Goal: Task Accomplishment & Management: Manage account settings

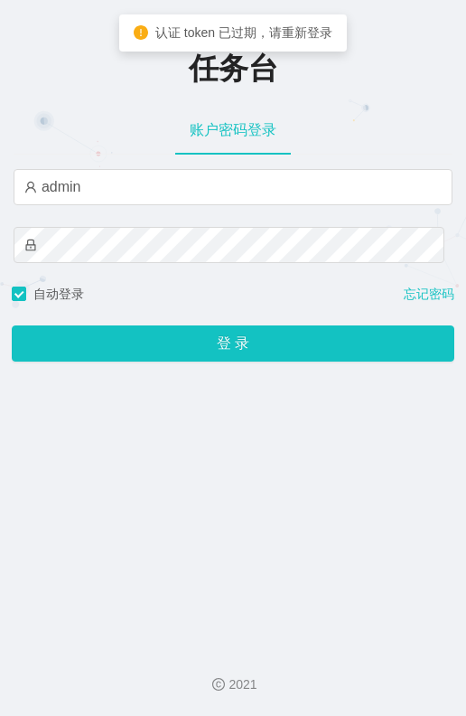
type input "admin"
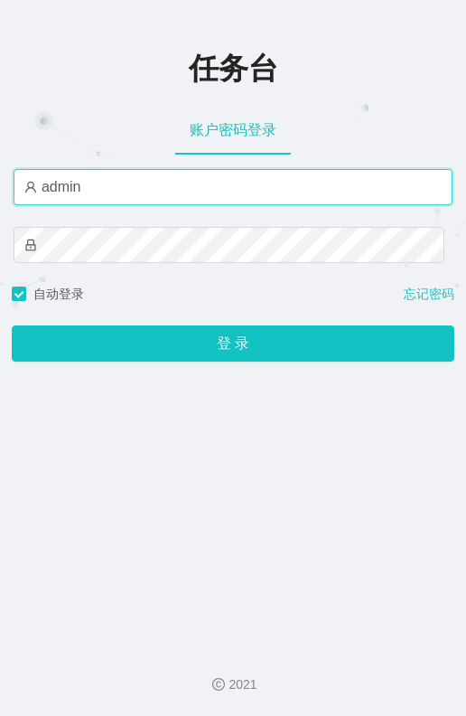
click at [159, 184] on input "admin" at bounding box center [233, 187] width 439 height 36
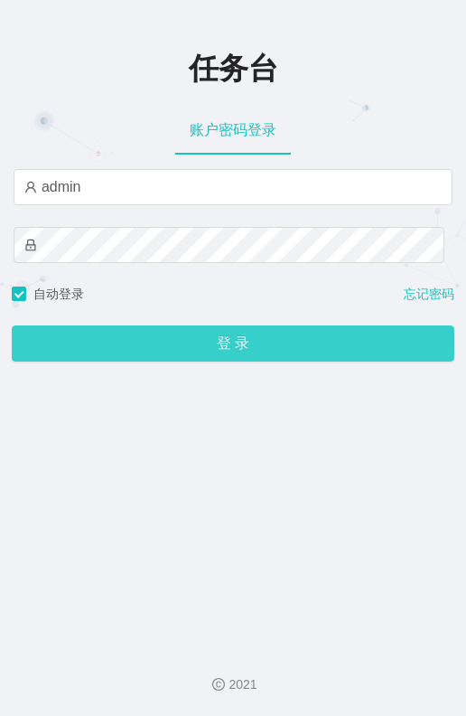
click at [299, 341] on button "登 录" at bounding box center [233, 343] width 443 height 36
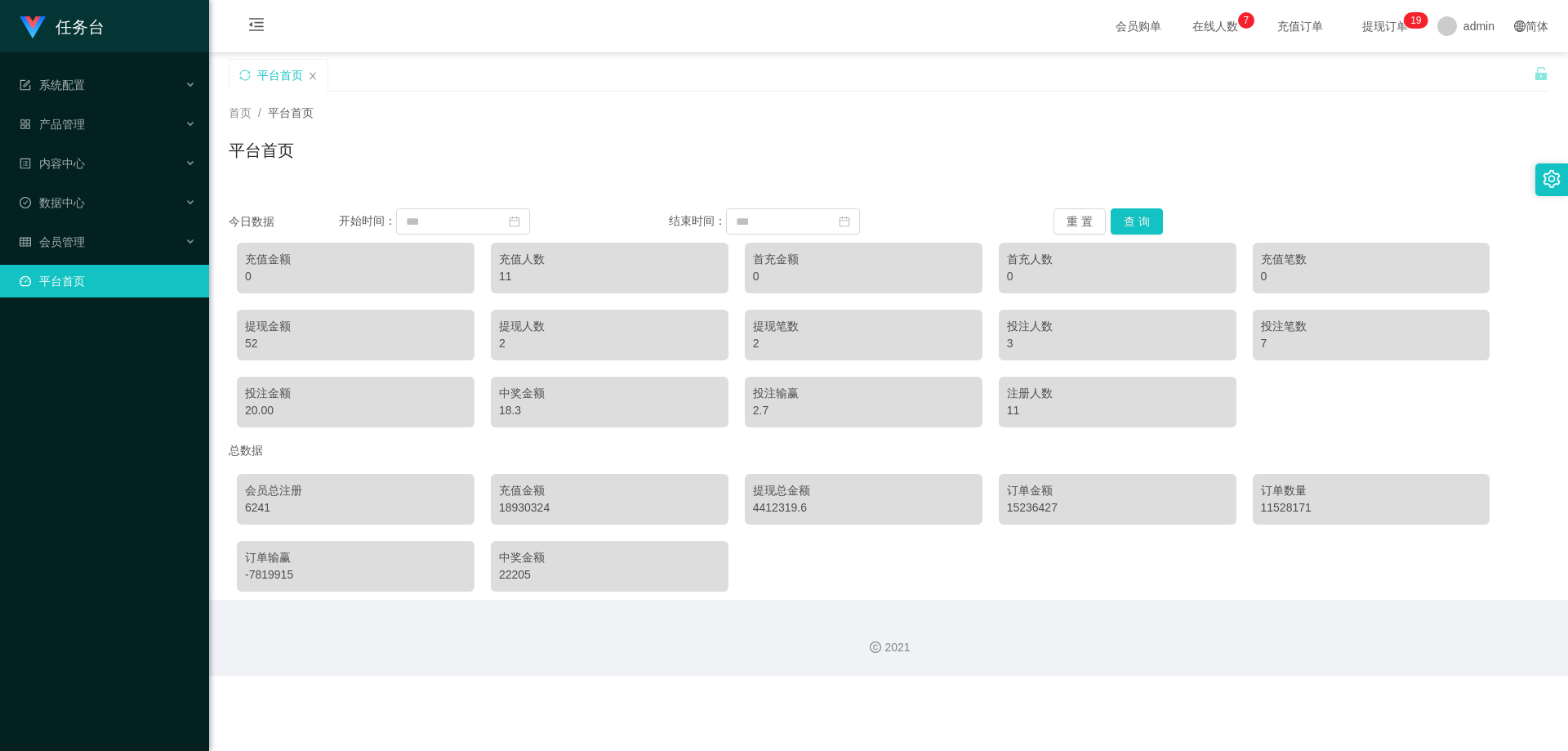
click at [420, 114] on div "首页 / 平台首页 /" at bounding box center [888, 113] width 1320 height 17
drag, startPoint x: 1416, startPoint y: 122, endPoint x: 1465, endPoint y: 3, distance: 128.7
click at [420, 118] on div "首页 / 平台首页 / 平台首页" at bounding box center [888, 140] width 1320 height 71
drag, startPoint x: 62, startPoint y: 200, endPoint x: 63, endPoint y: 191, distance: 9.1
click at [63, 200] on span "数据中心" at bounding box center [52, 202] width 65 height 13
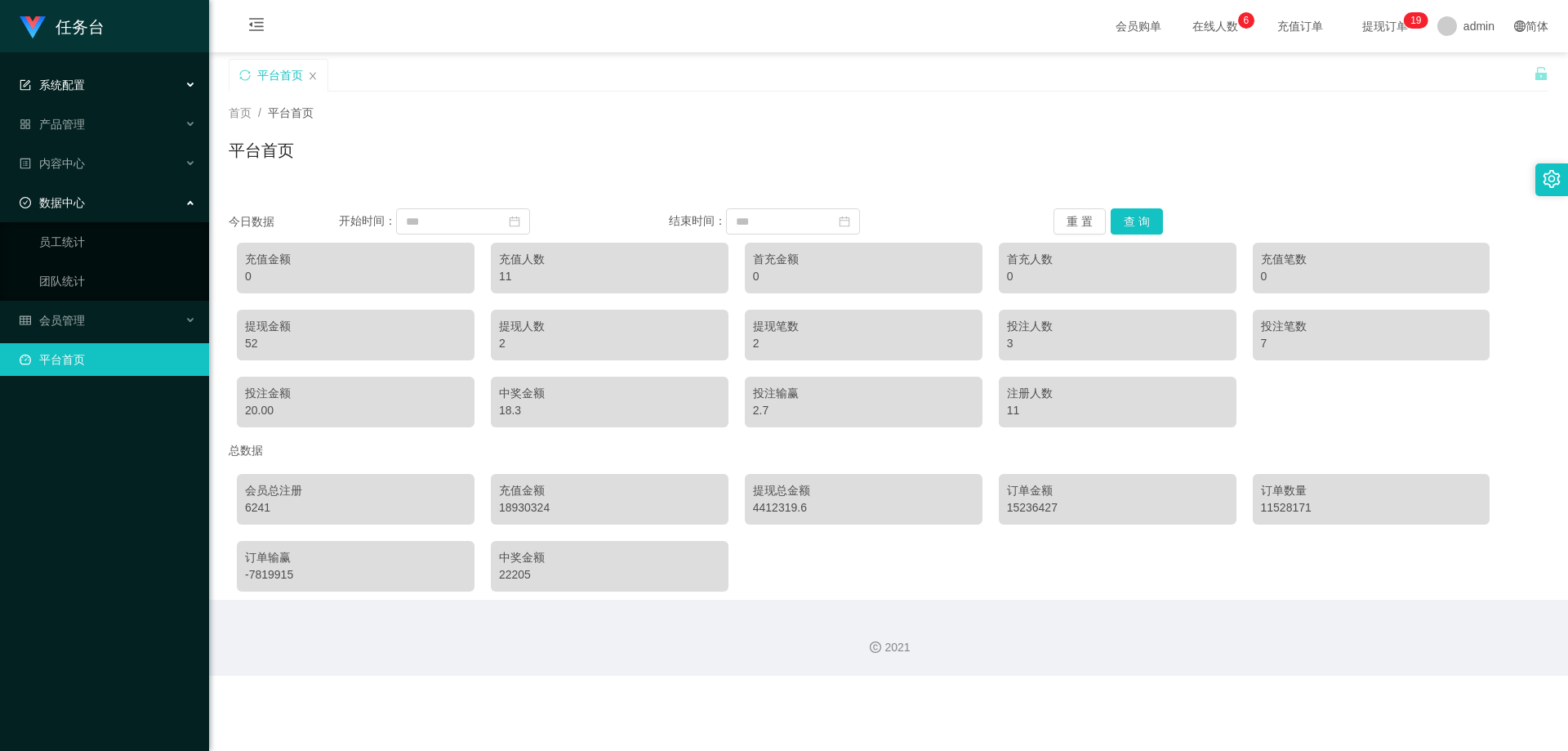
click at [88, 89] on div "系统配置" at bounding box center [104, 85] width 209 height 33
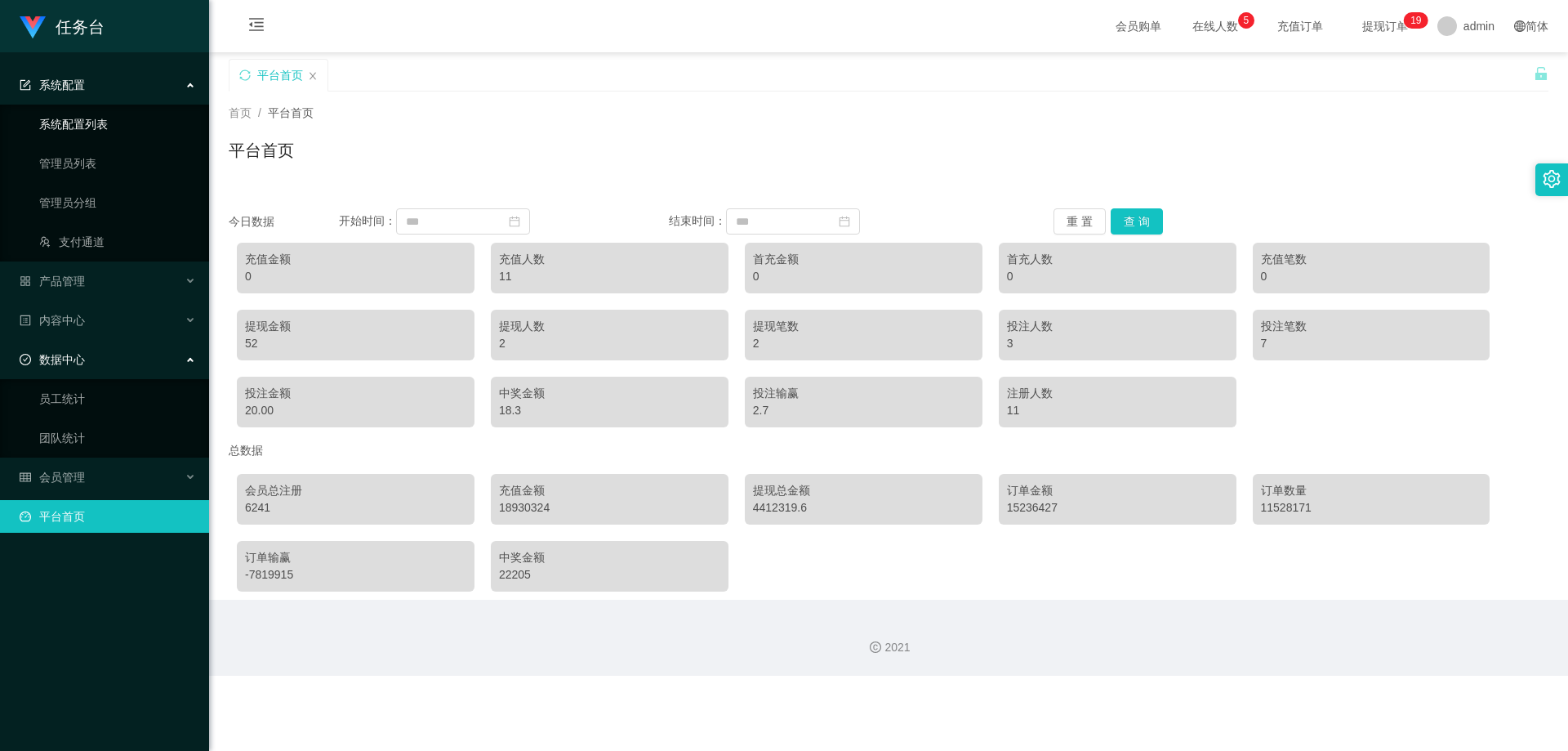
click at [103, 118] on link "系统配置列表" at bounding box center [117, 124] width 157 height 33
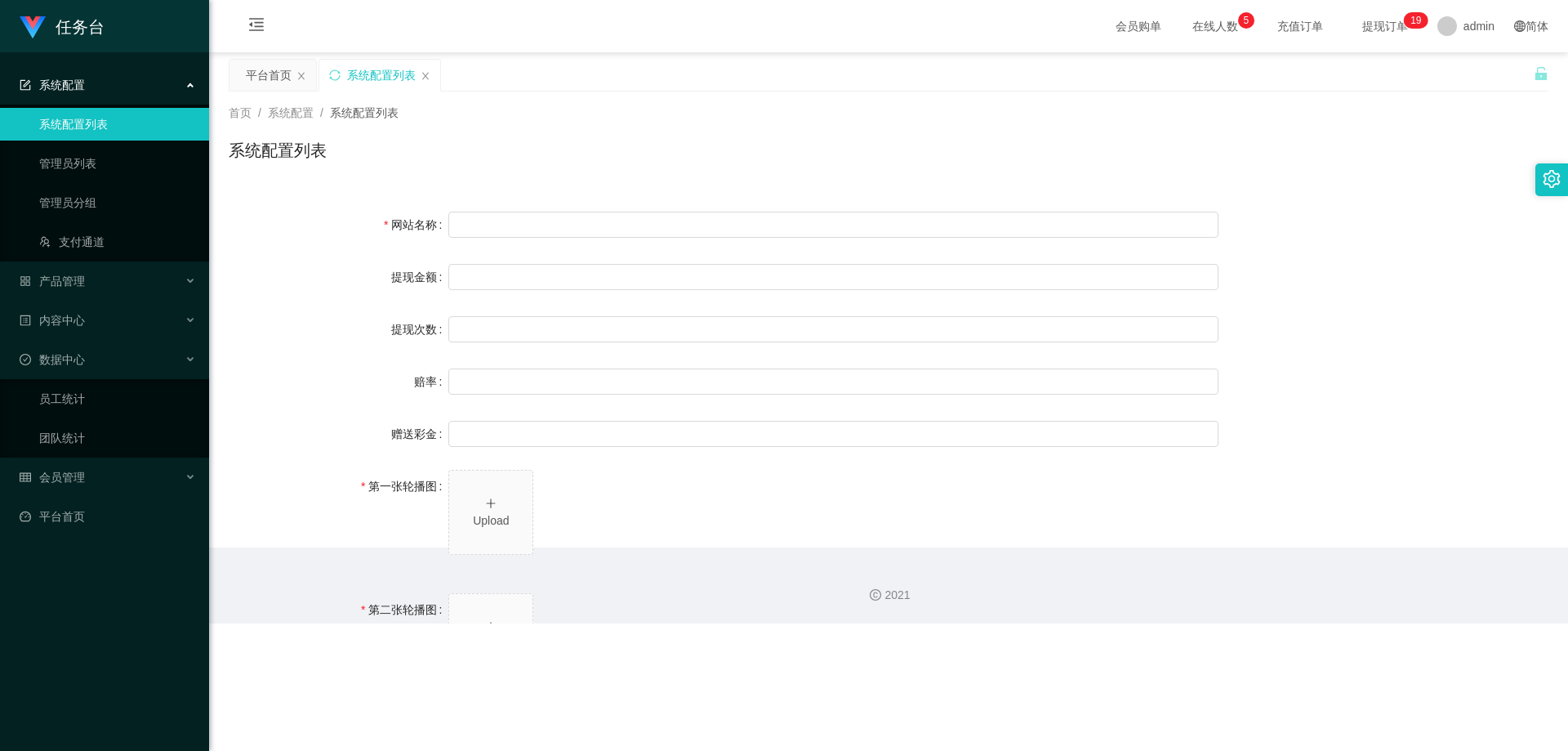
type input "任务台"
type input "10"
type input "1000000"
type input "100"
type input "0"
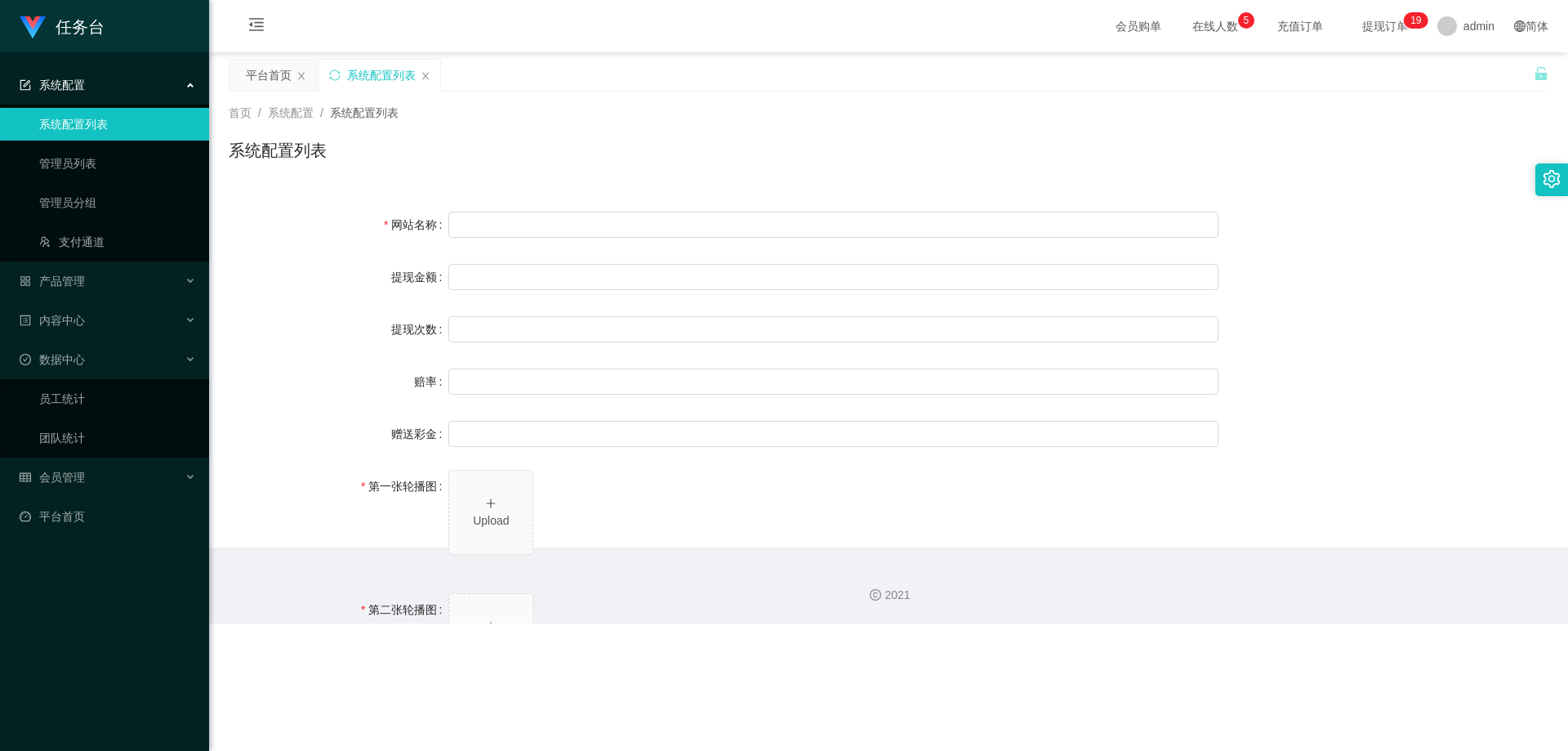
type input "[URL][DOMAIN_NAME]"
type input "平台工作台使用规则"
type input "为保障用户权益及平台运营秩序，请您严格遵守以下工作台使用规范："
type input "一、提现规则 最低提现限制：工作台账户积分满 10 积分后方可申请提现。"
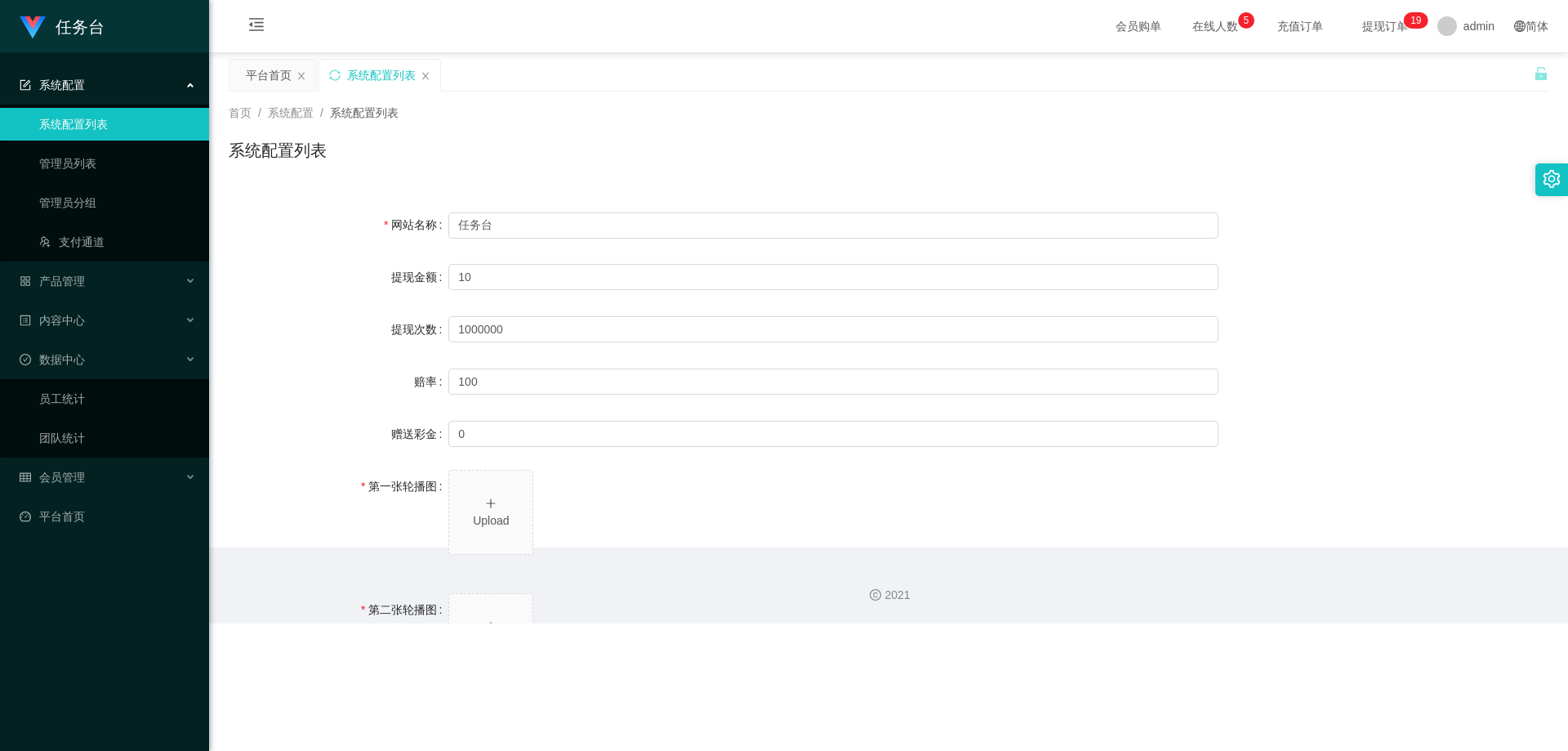
type input "二、积分管理 首次高额积分提醒：当工作台账户积分首次超过 5,000 积分时，请联系活动经理进行提现。用户需联系平台活动经理进行手动审核及分笔提现。"
type input "三、任务接单规范 下单须知："
type input "所有任务需严格按照平台活动经理的指导流程进行操作。"
type input "严禁私下接单、绕过系统或通过非官方渠道接单（如通过个人账号、自行匹配等方式）。"
type input "·违规操作可能导致任务失败，并视情节冻结工作台账户或永久封禁账号。"
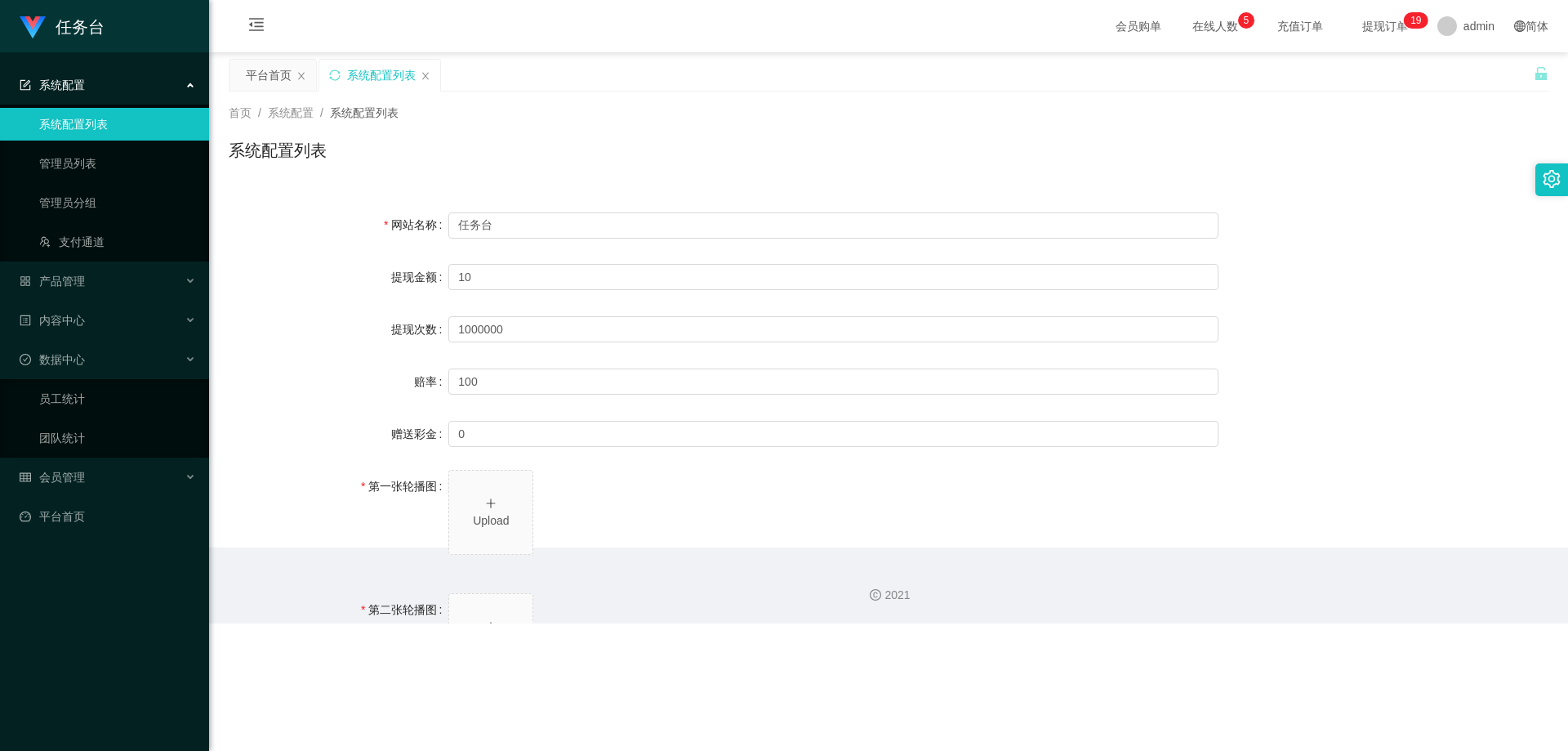
type input "系统任务对接要求："
type input "若未按指导流程操作或擅自修改操作步骤，系统将无法正确识别并分配任务，导致任务失败。"
type input "·因此类行为造成损失，平台将不予补偿，且有权限制或终止用户账号的工作权限。"
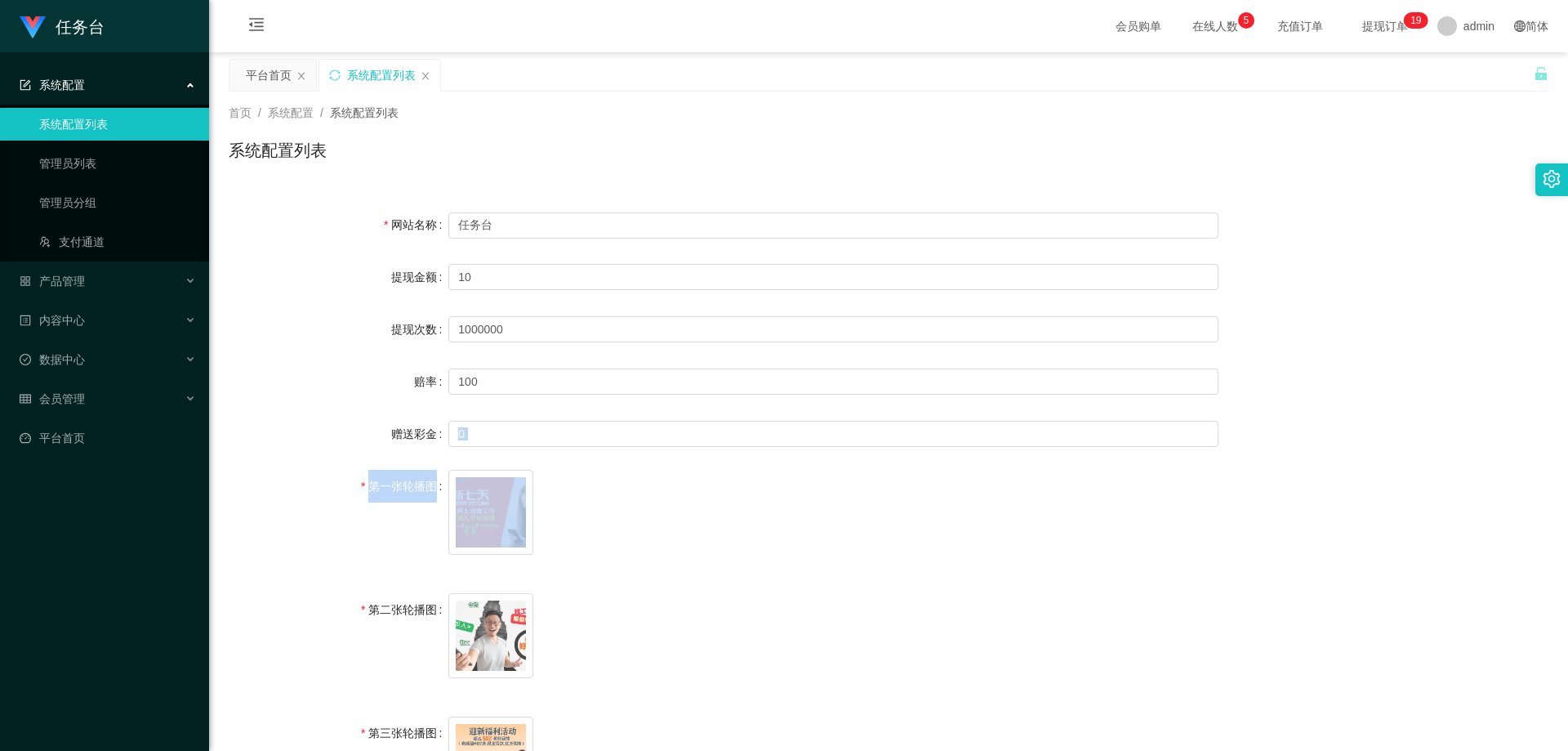
drag, startPoint x: 713, startPoint y: 524, endPoint x: 731, endPoint y: 446, distance: 80.0
click at [420, 492] on span "image.png" at bounding box center [833, 515] width 770 height 91
drag, startPoint x: 665, startPoint y: 529, endPoint x: 665, endPoint y: 462, distance: 67.0
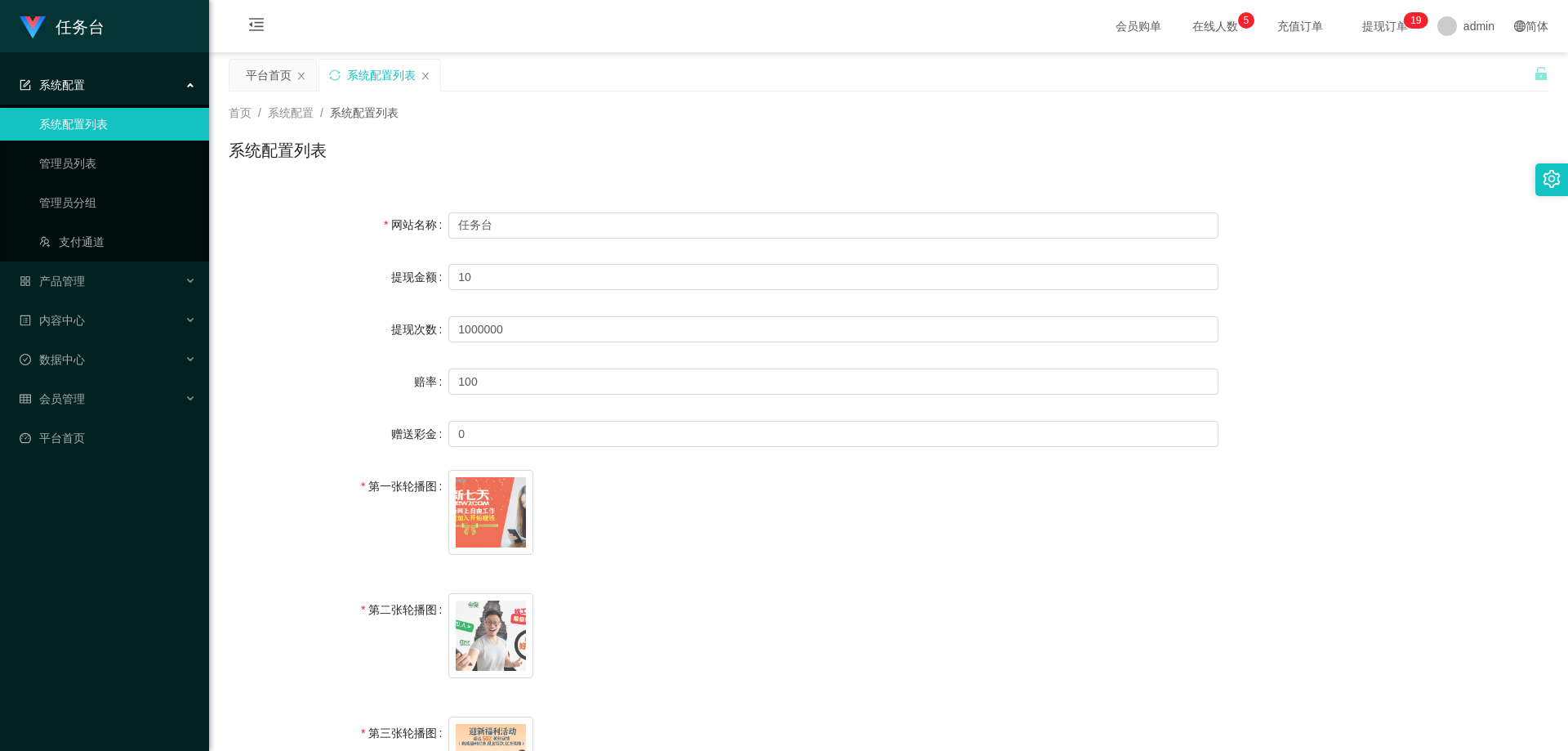
drag, startPoint x: 650, startPoint y: 514, endPoint x: 656, endPoint y: 457, distance: 57.3
click at [420, 516] on span at bounding box center [491, 512] width 39 height 17
click at [420, 628] on icon "图标: eye-o" at bounding box center [481, 634] width 13 height 13
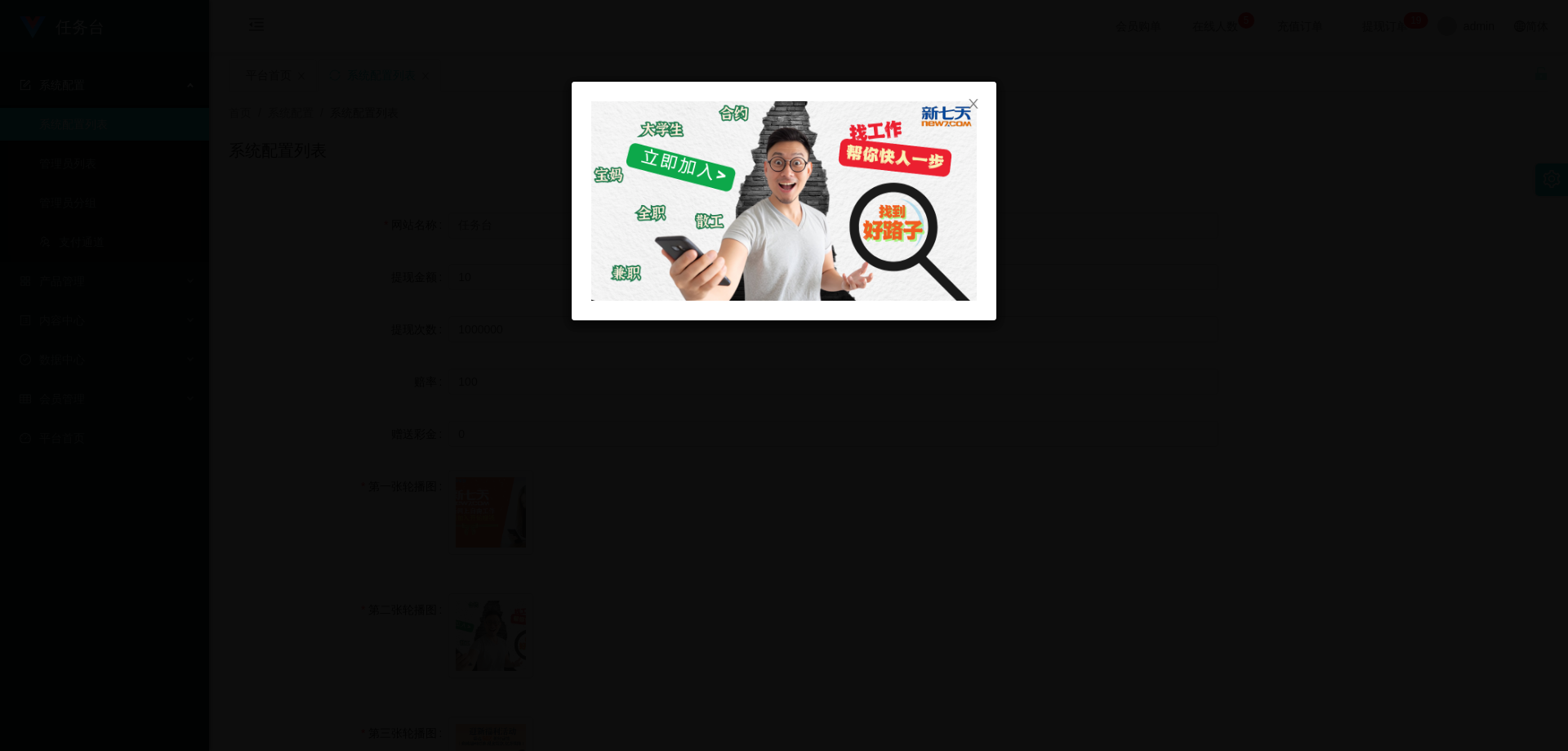
click at [420, 507] on div at bounding box center [784, 375] width 1568 height 751
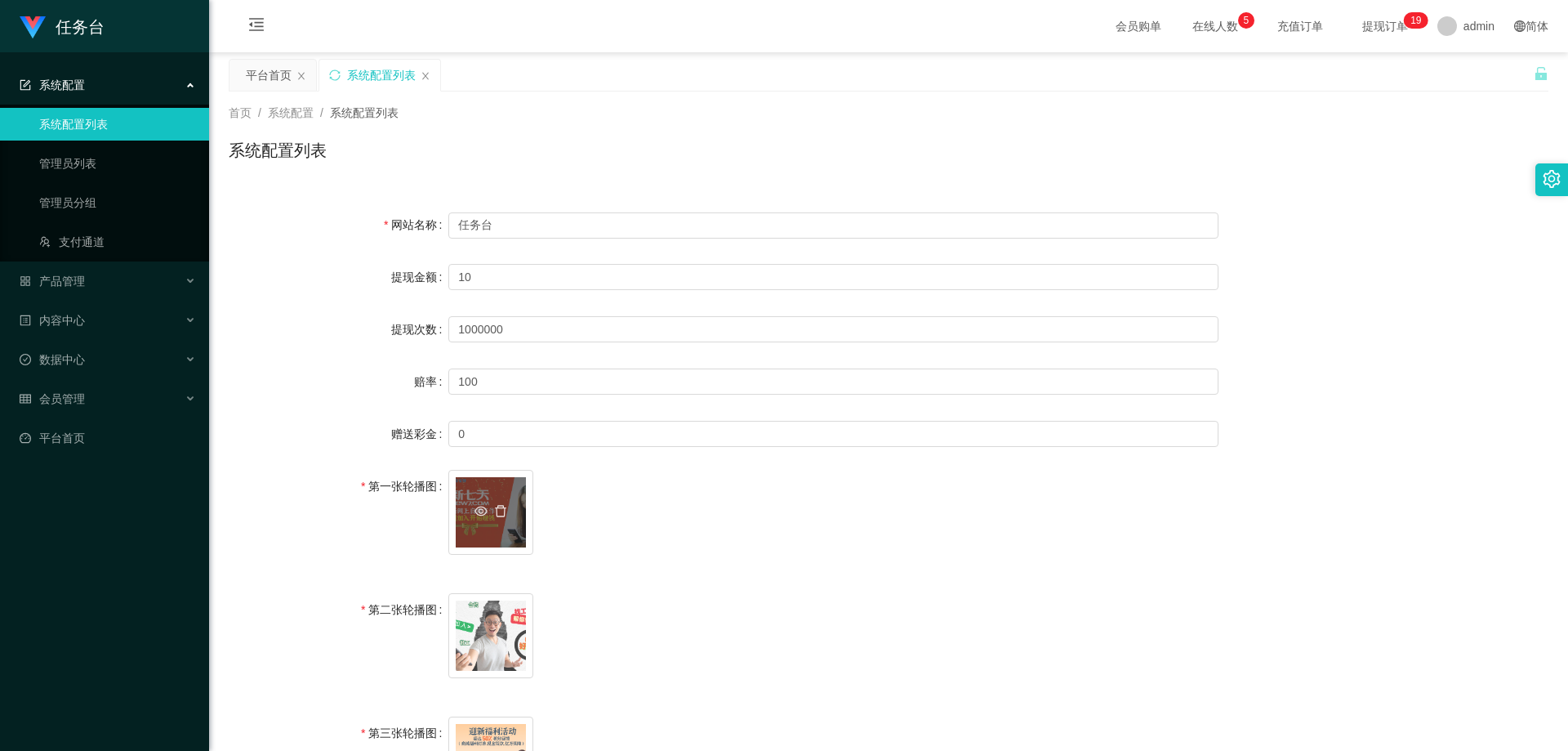
click at [420, 522] on div "image.png" at bounding box center [491, 512] width 70 height 70
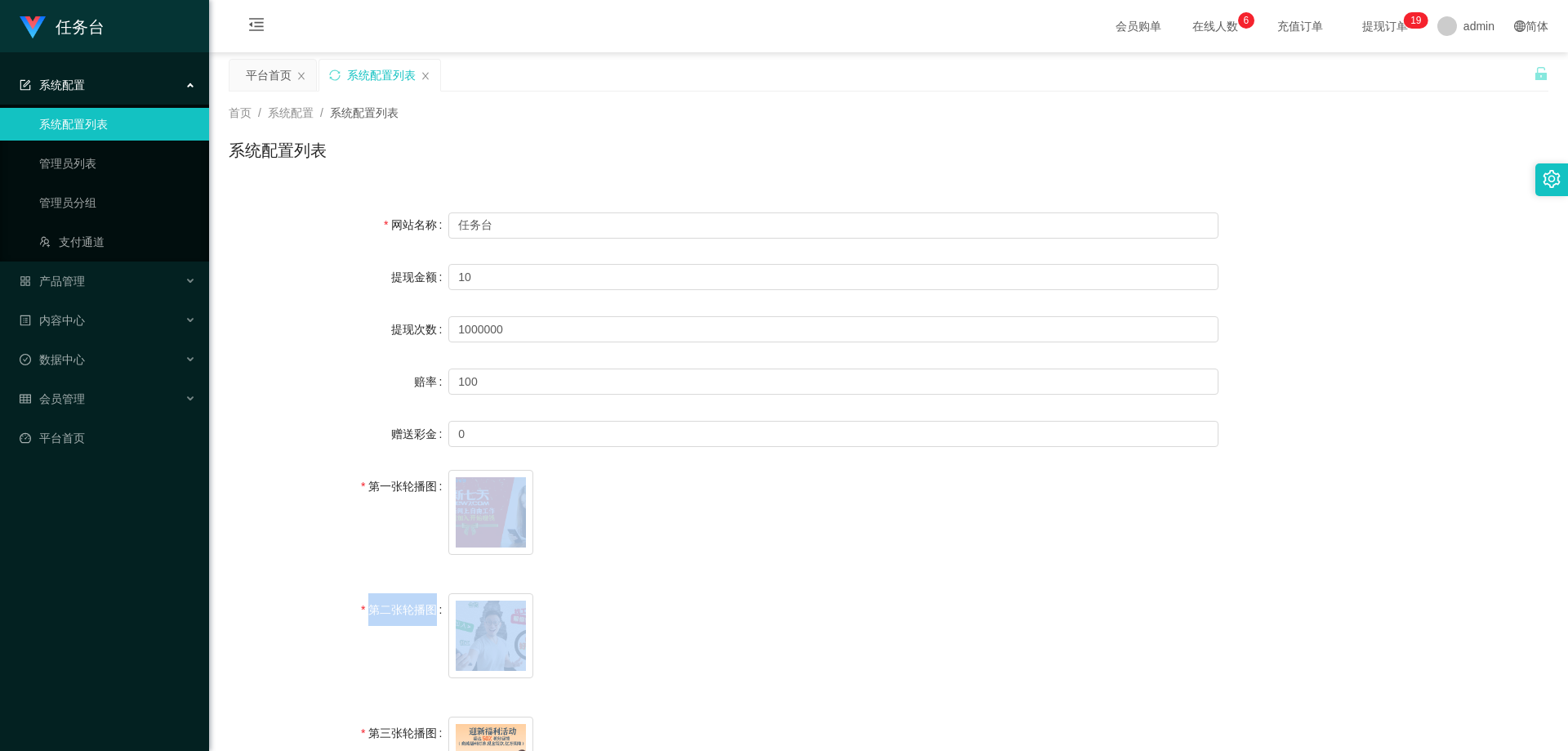
drag, startPoint x: 537, startPoint y: 612, endPoint x: 575, endPoint y: 513, distance: 106.0
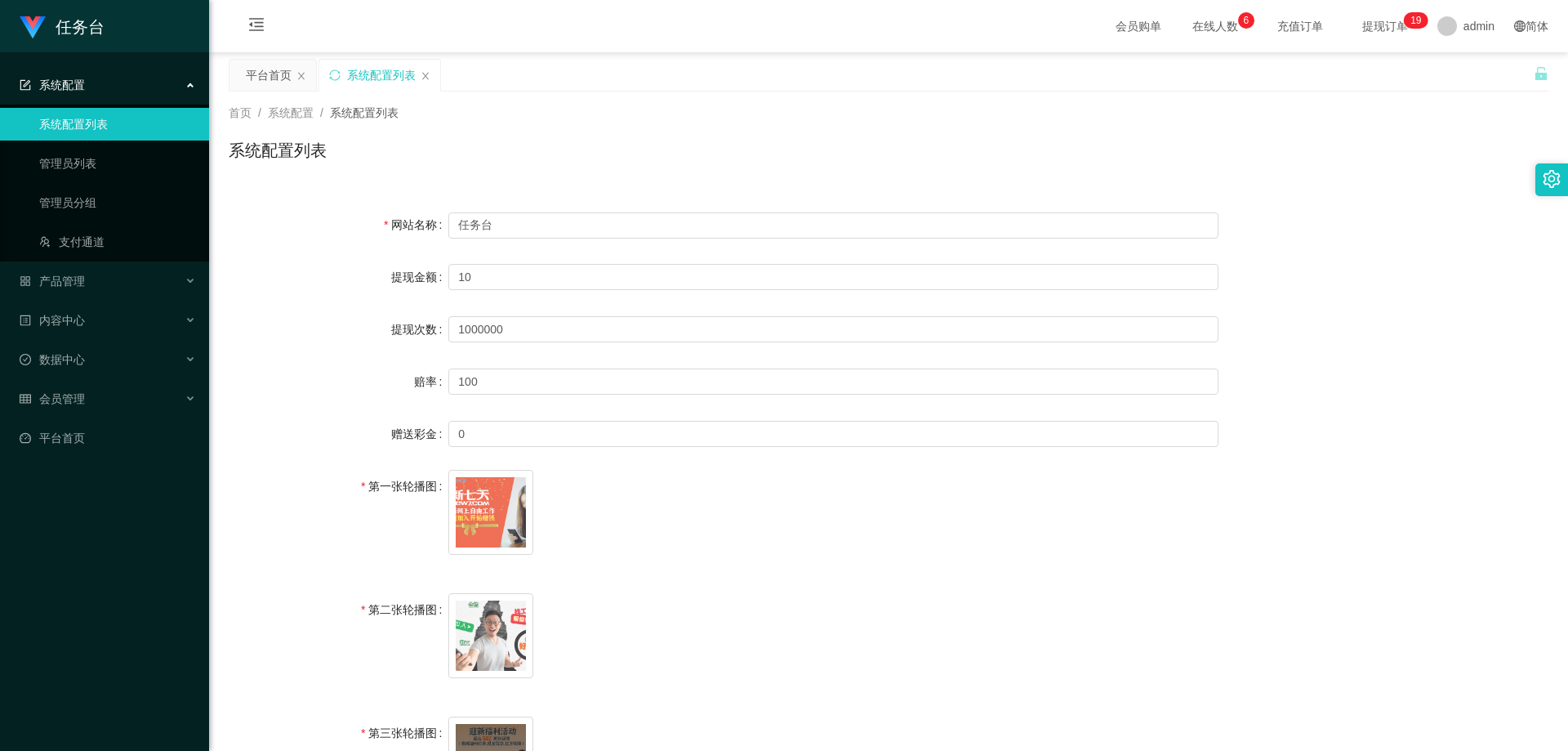
click at [420, 646] on div "image.png" at bounding box center [491, 759] width 85 height 85
click at [420, 646] on div "image.png" at bounding box center [491, 759] width 70 height 70
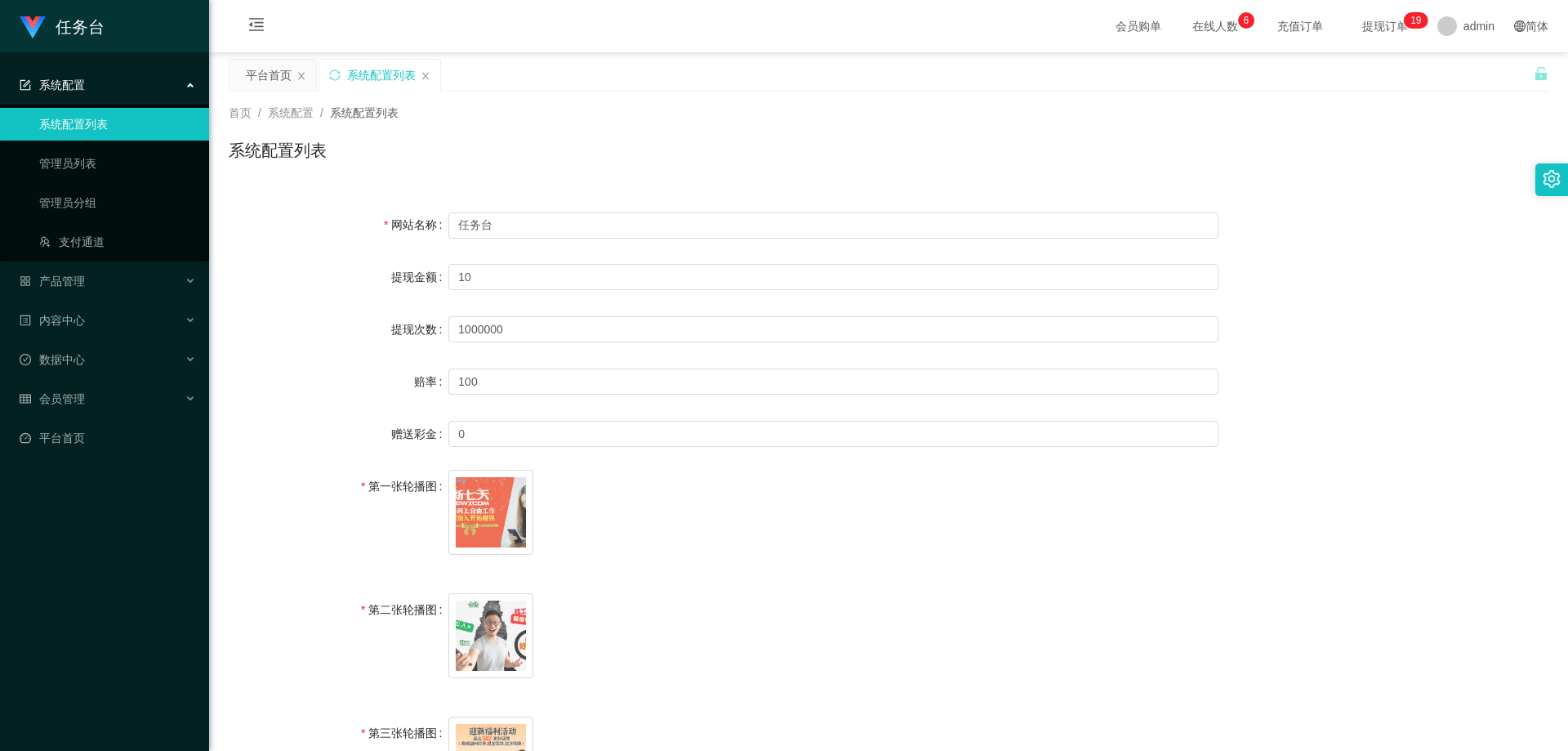
click at [420, 624] on span "image.png" at bounding box center [833, 638] width 770 height 91
click at [86, 155] on link "管理员列表" at bounding box center [117, 164] width 157 height 33
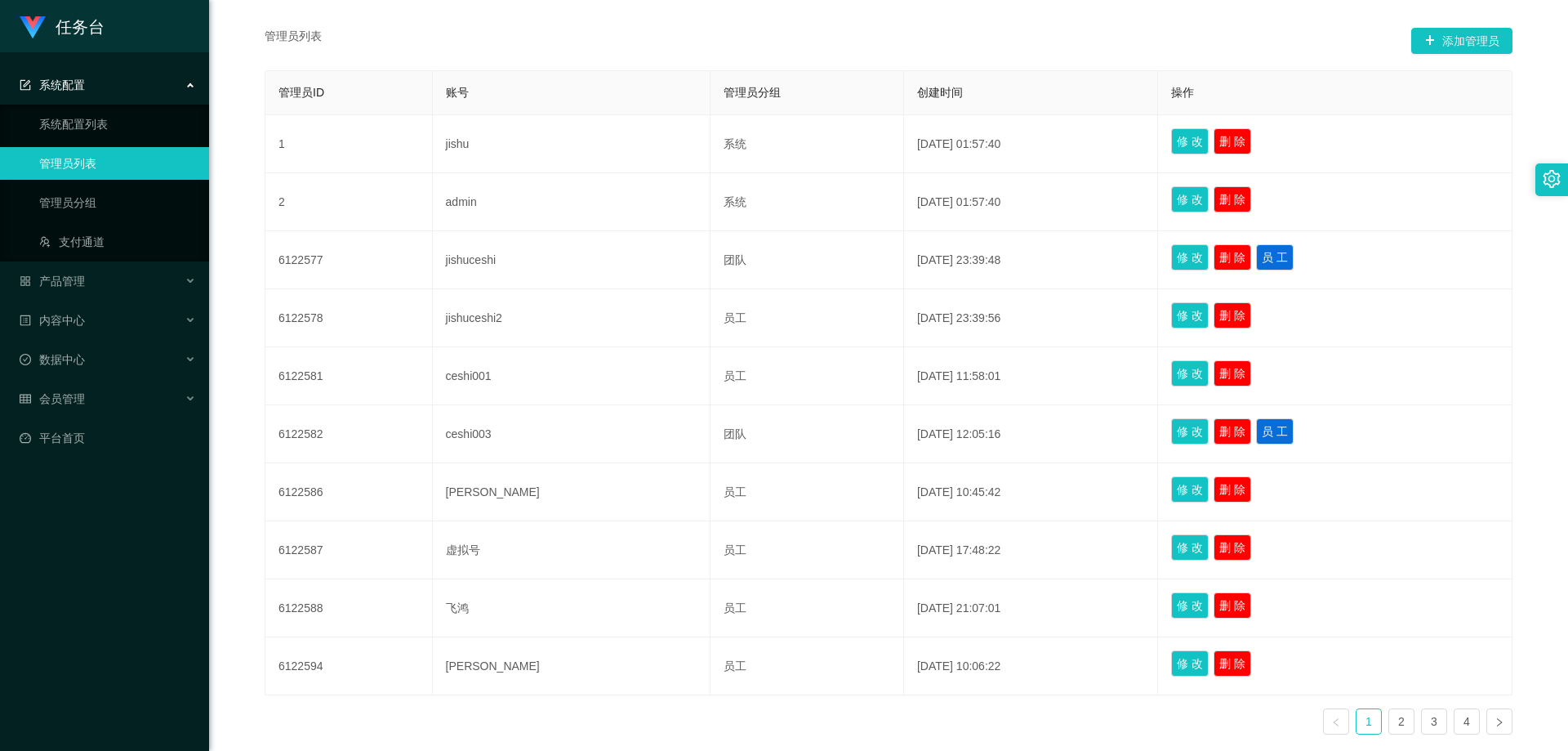
scroll to position [327, 0]
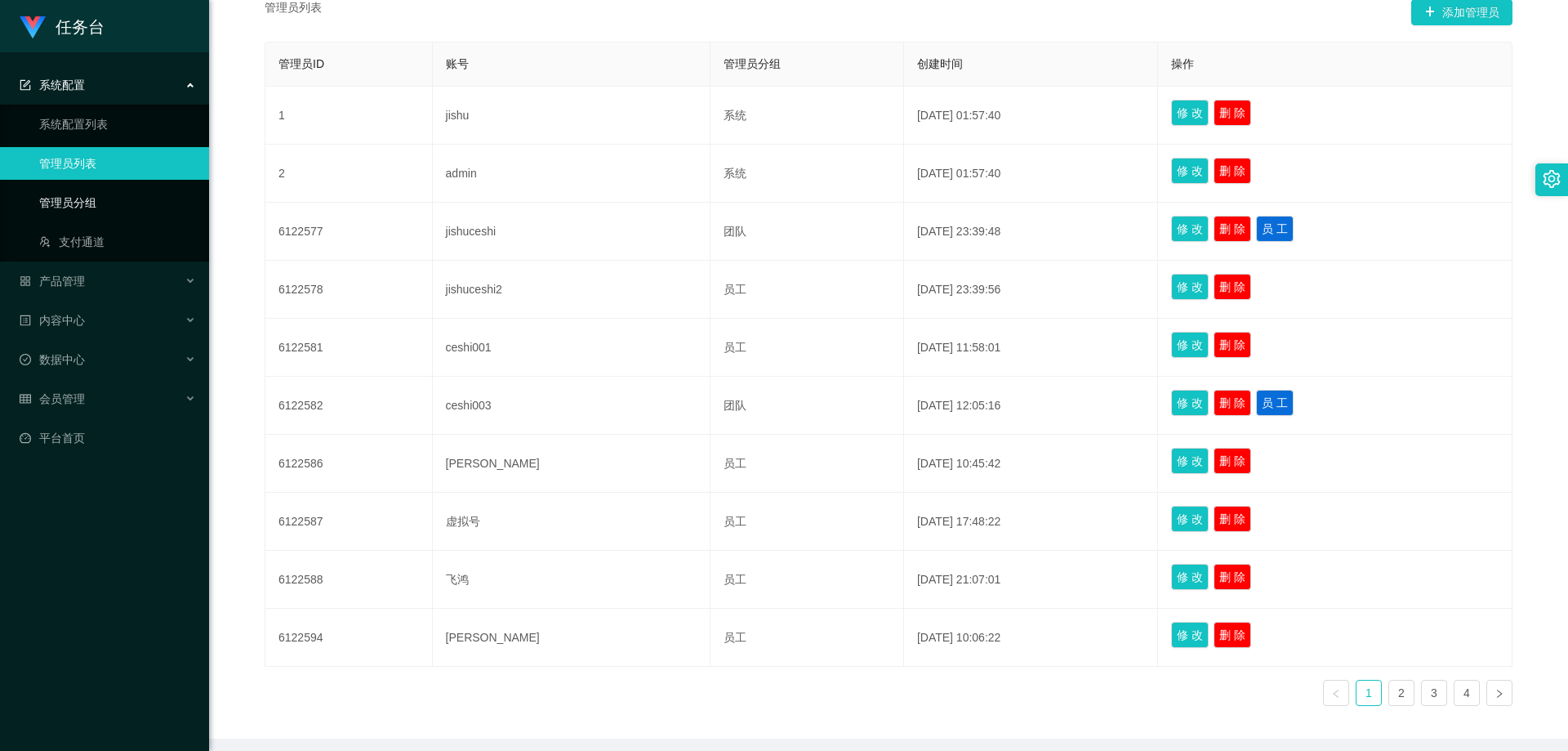
click at [89, 204] on link "管理员分组" at bounding box center [117, 202] width 157 height 33
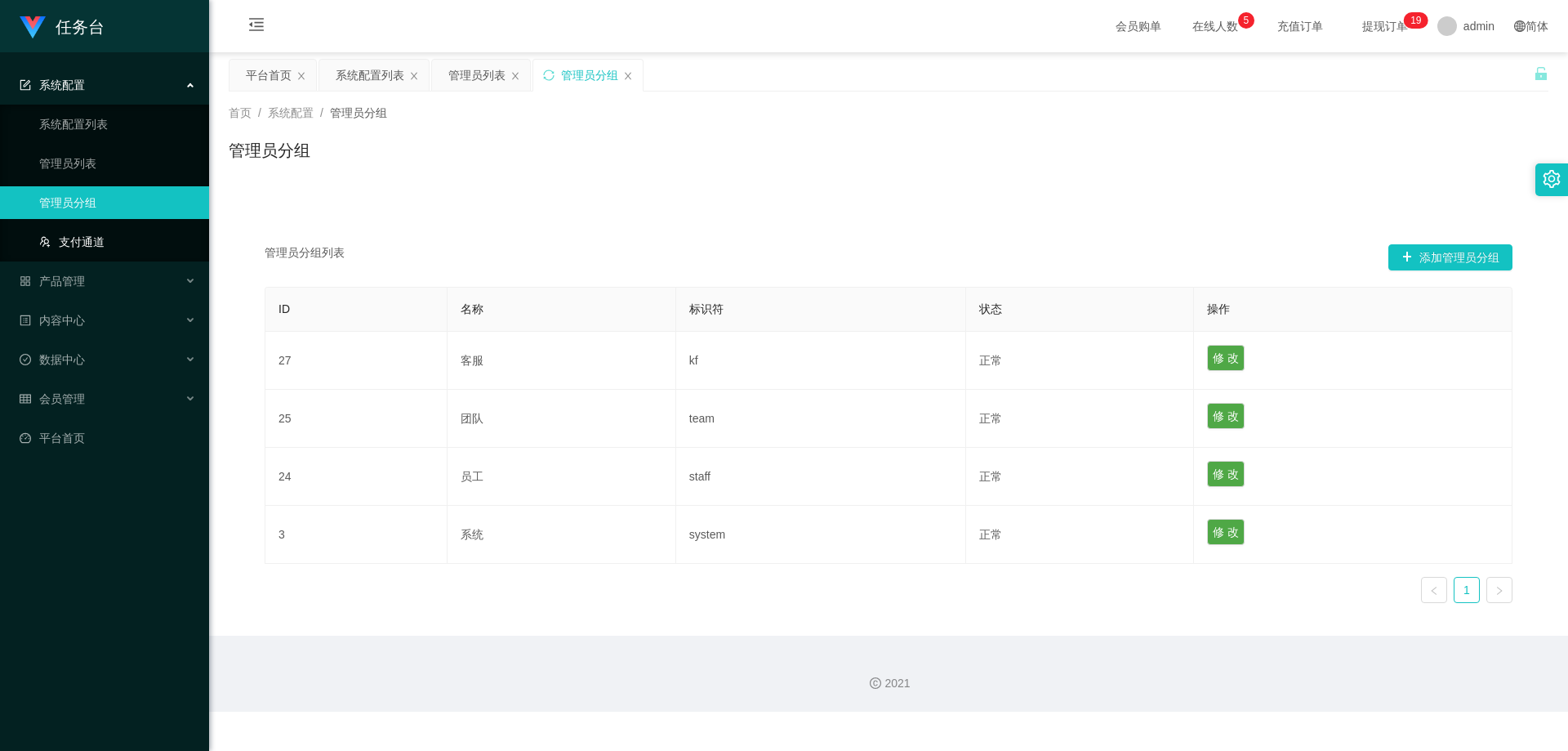
click at [127, 228] on link "支付通道" at bounding box center [117, 241] width 157 height 33
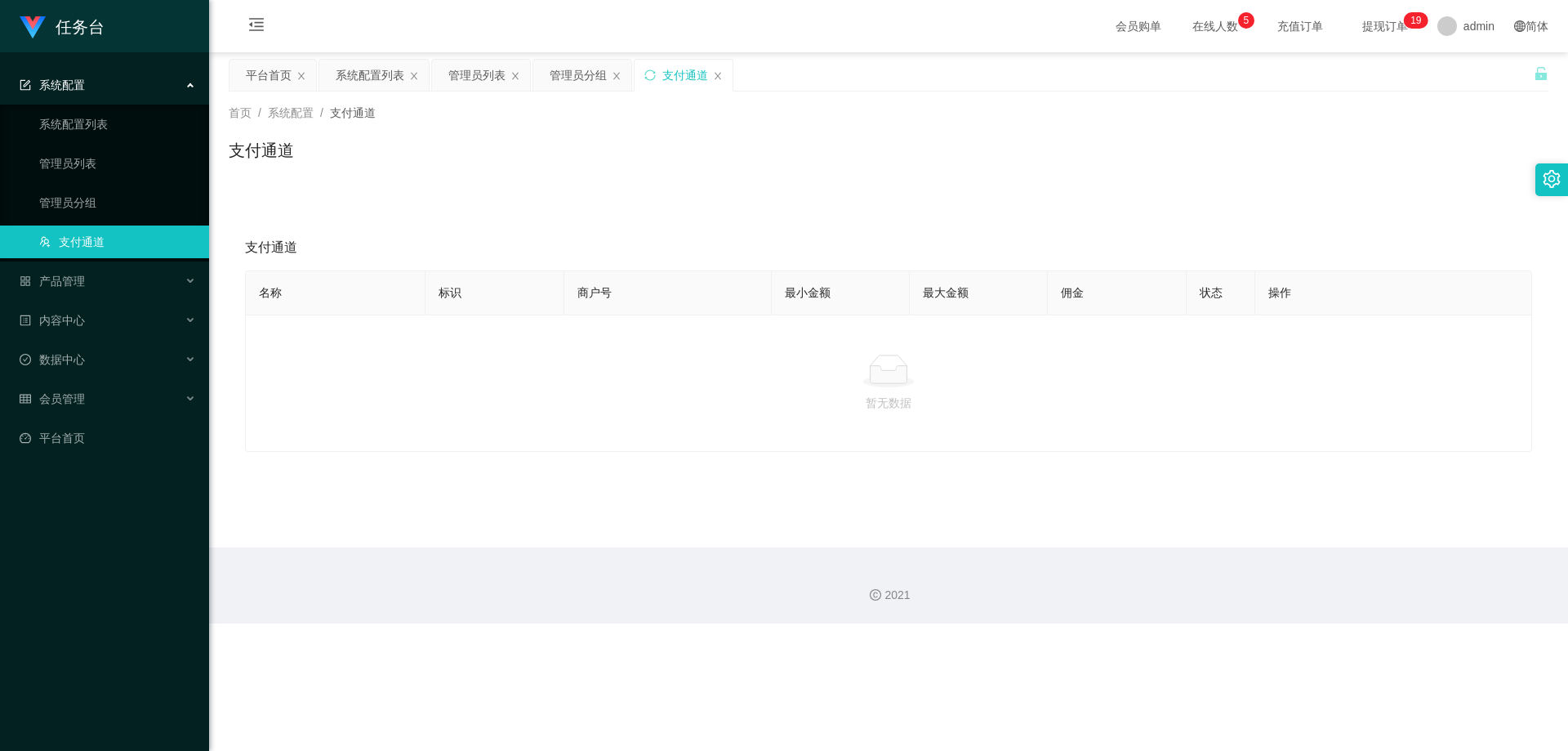
click at [127, 228] on link "支付通道" at bounding box center [117, 241] width 157 height 33
click at [139, 214] on link "管理员分组" at bounding box center [117, 202] width 157 height 33
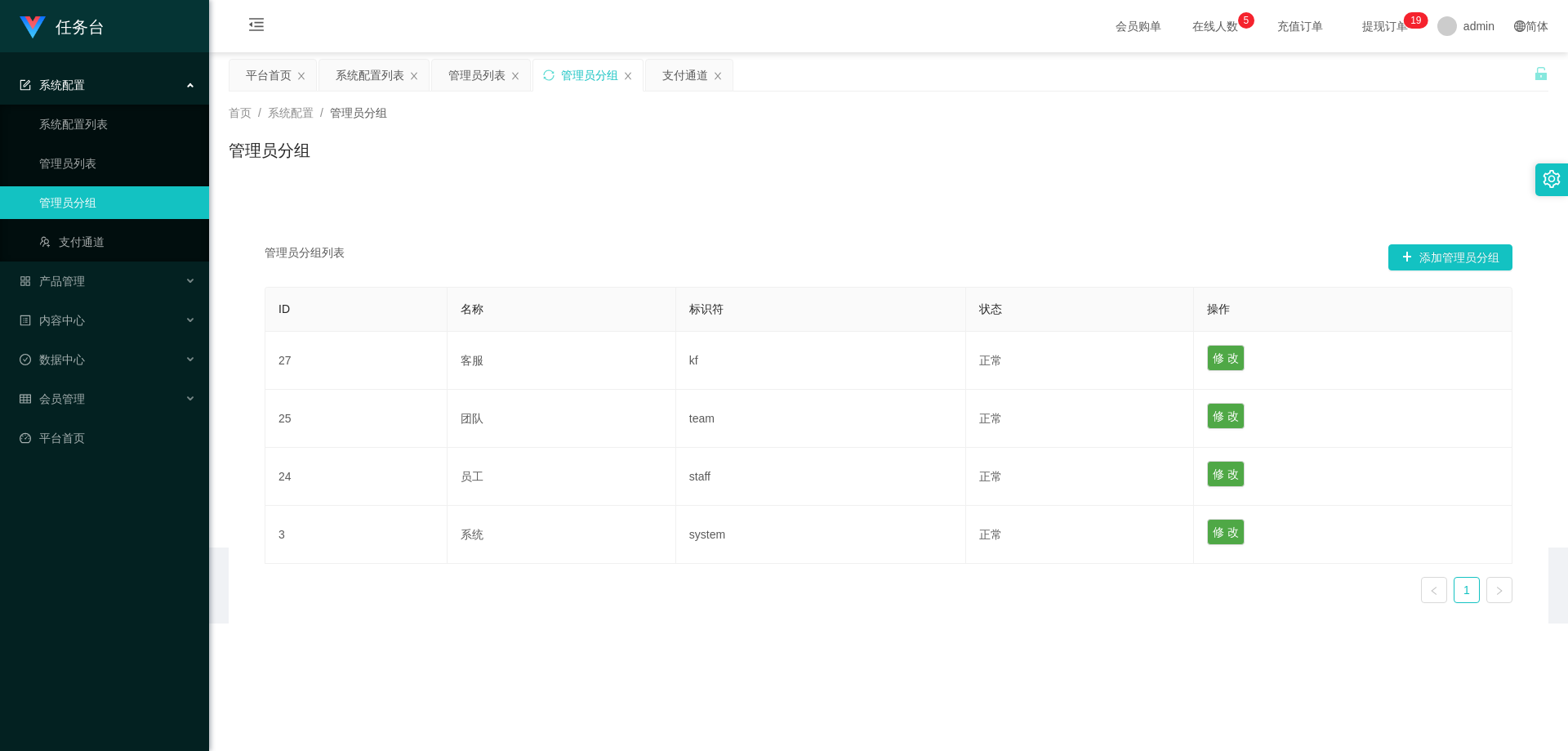
click at [141, 222] on ul "系统配置列表 管理员列表 管理员分组 支付通道" at bounding box center [104, 183] width 209 height 157
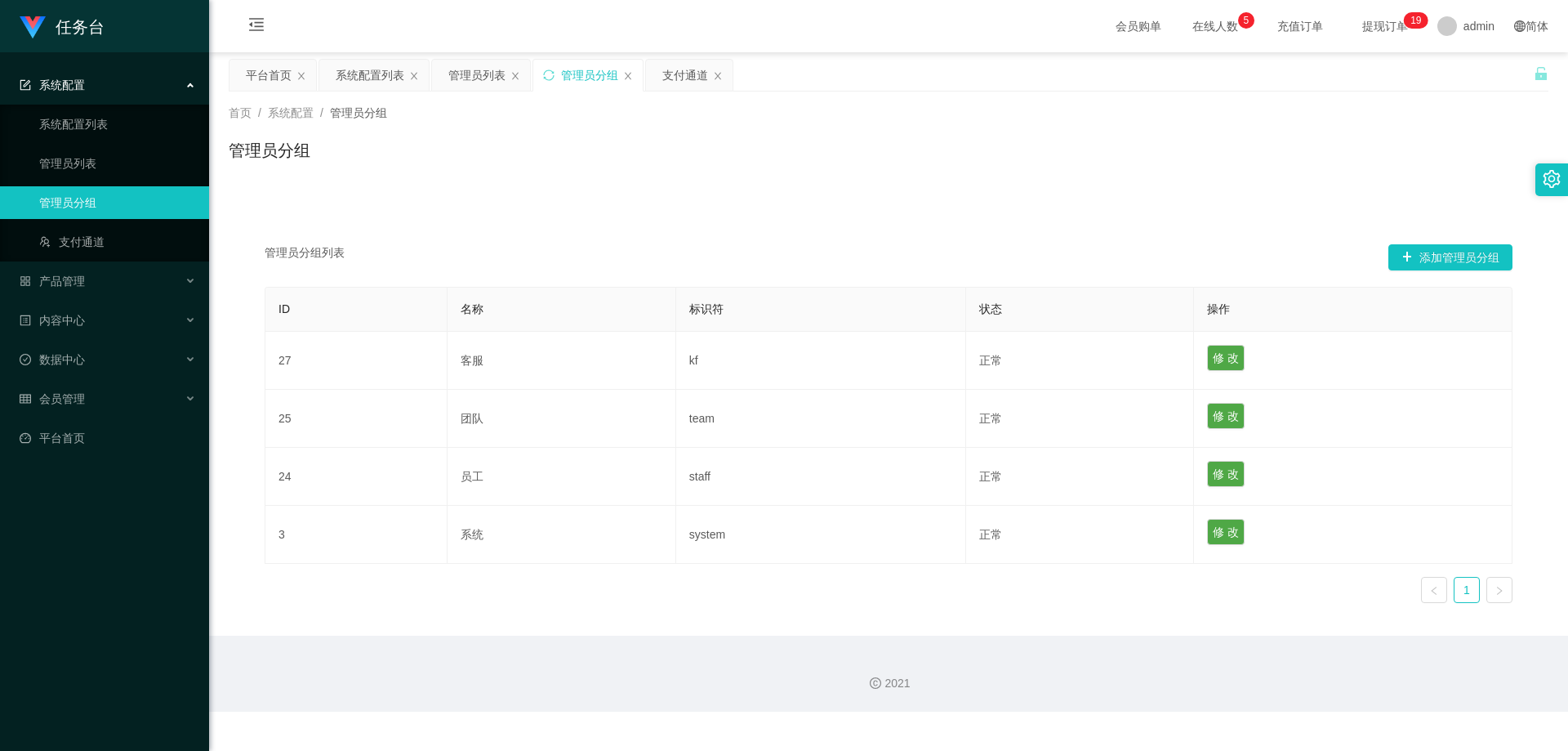
click at [141, 225] on ul "系统配置列表 管理员列表 管理员分组 支付通道" at bounding box center [104, 183] width 209 height 157
click at [127, 243] on link "支付通道" at bounding box center [117, 241] width 157 height 33
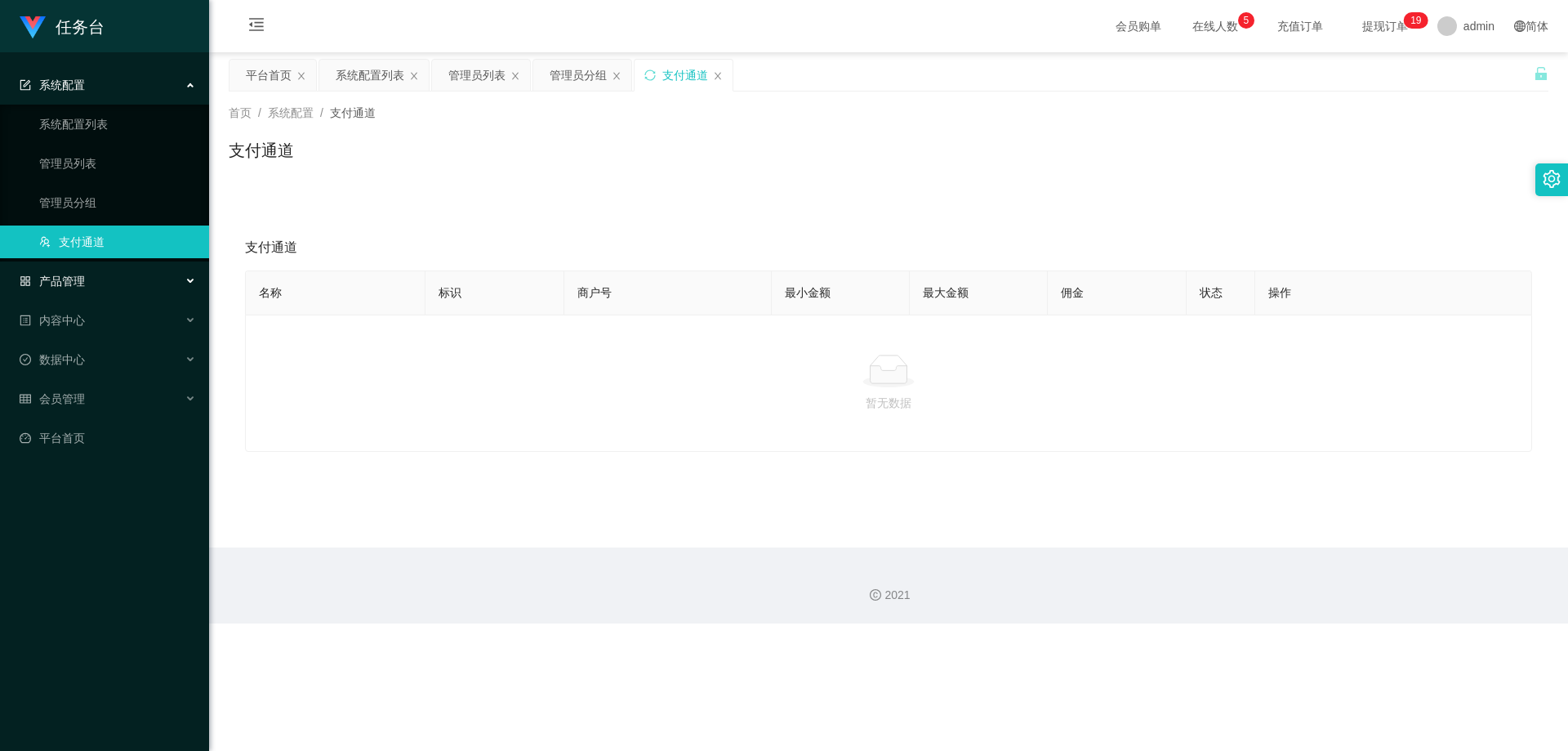
click at [94, 278] on div "产品管理" at bounding box center [104, 281] width 209 height 33
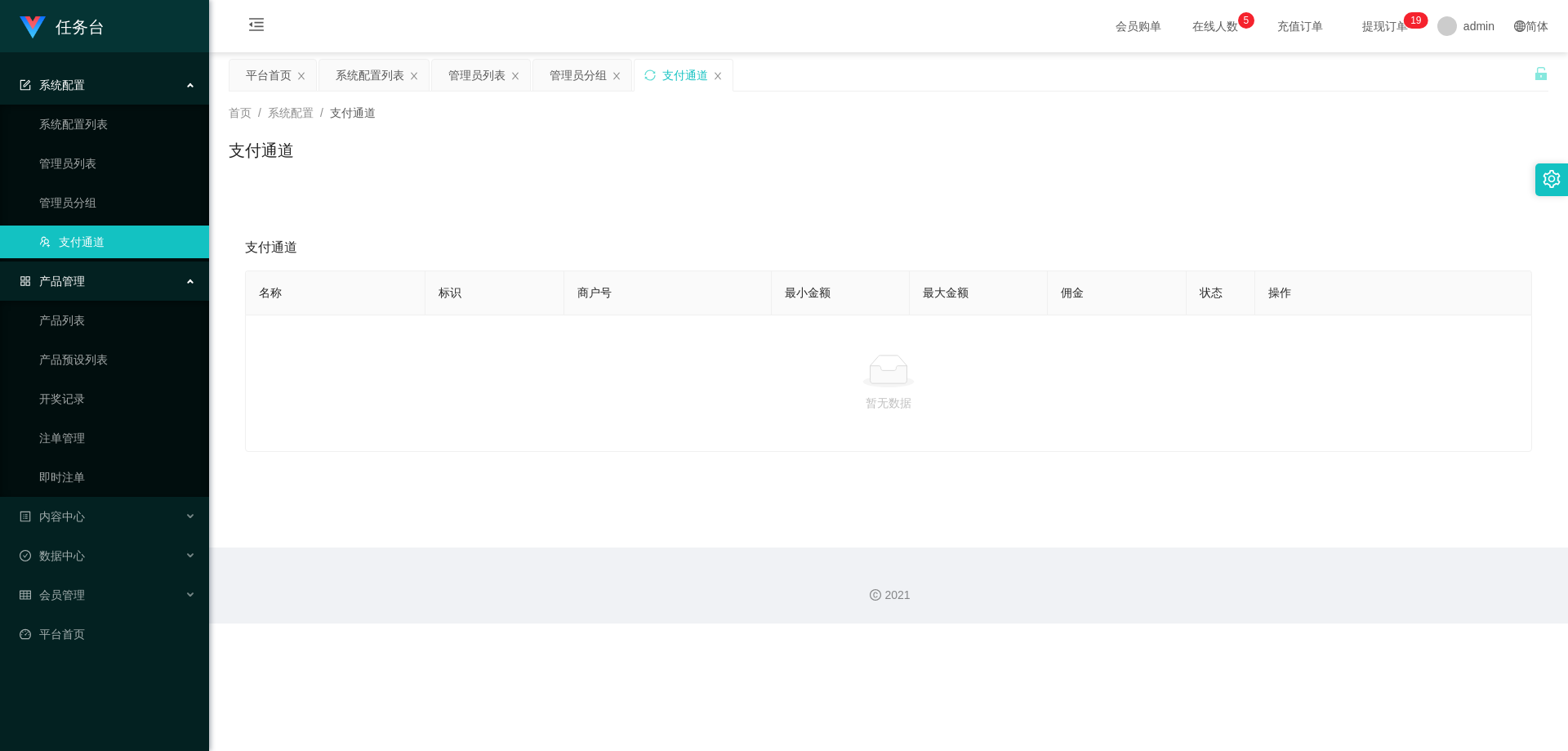
click at [103, 302] on ul "产品列表 产品预设列表 开奖记录 注单管理 即时注单" at bounding box center [104, 399] width 209 height 196
click at [103, 312] on link "产品列表" at bounding box center [117, 320] width 157 height 33
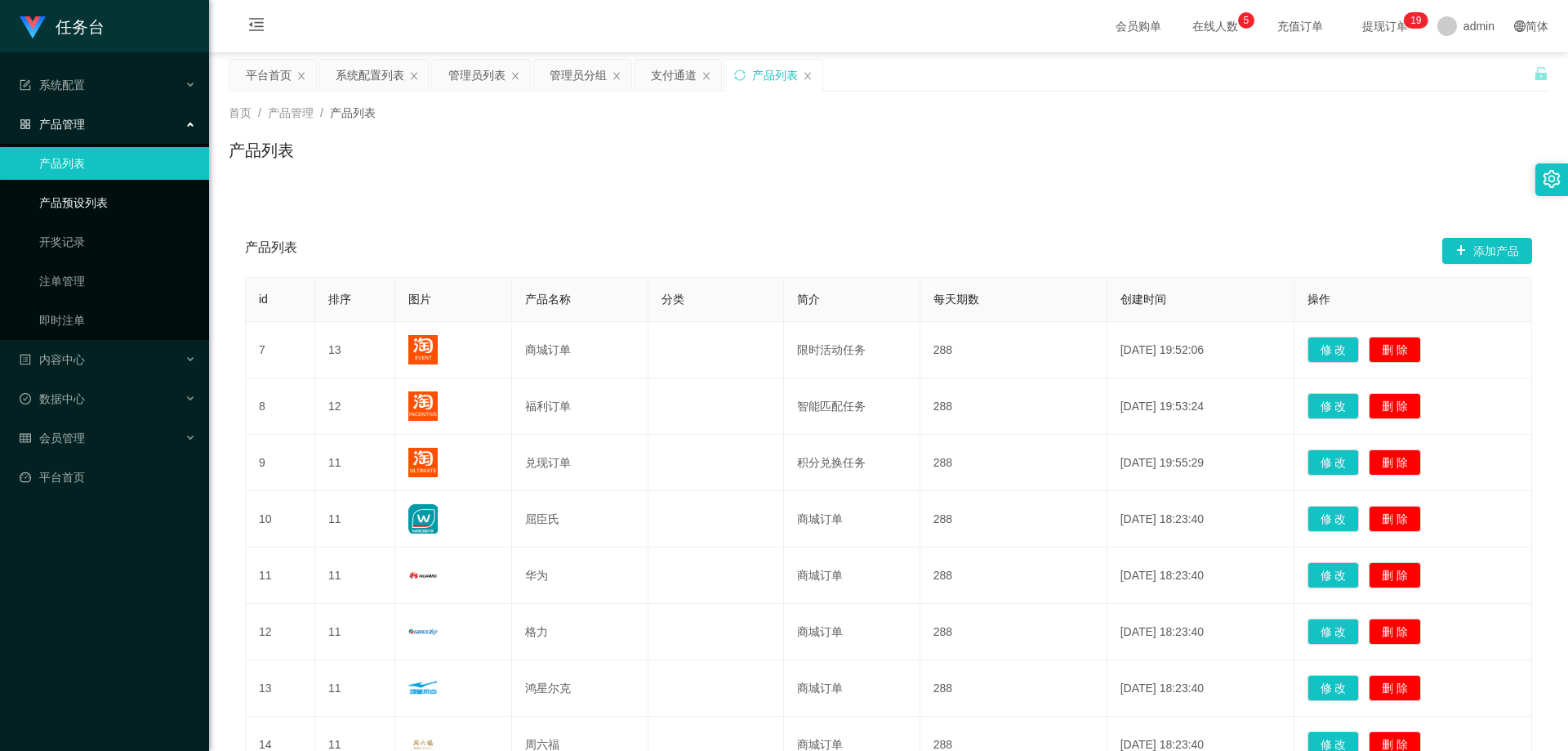
click at [99, 208] on link "产品预设列表" at bounding box center [117, 202] width 157 height 33
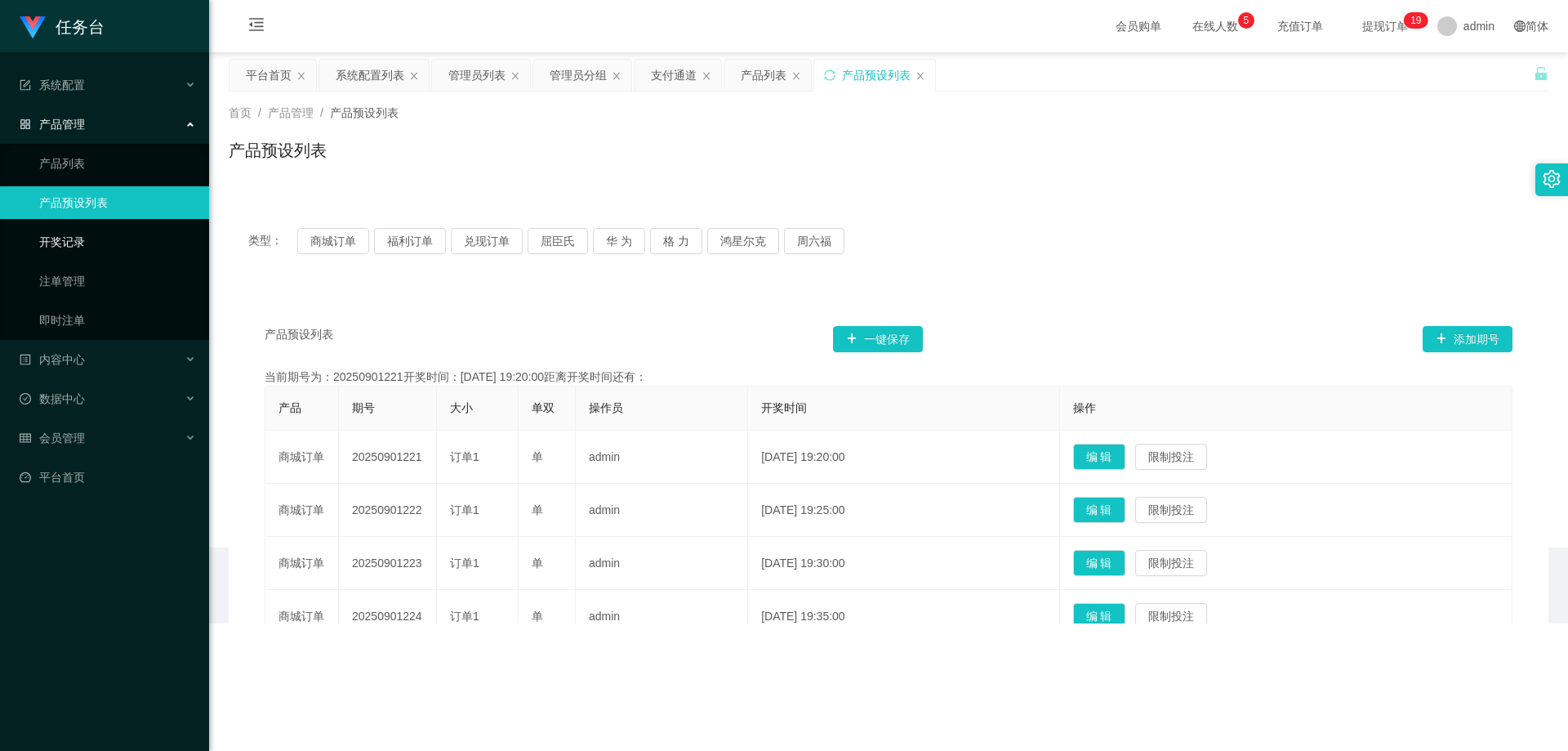
click at [102, 237] on link "开奖记录" at bounding box center [117, 241] width 157 height 33
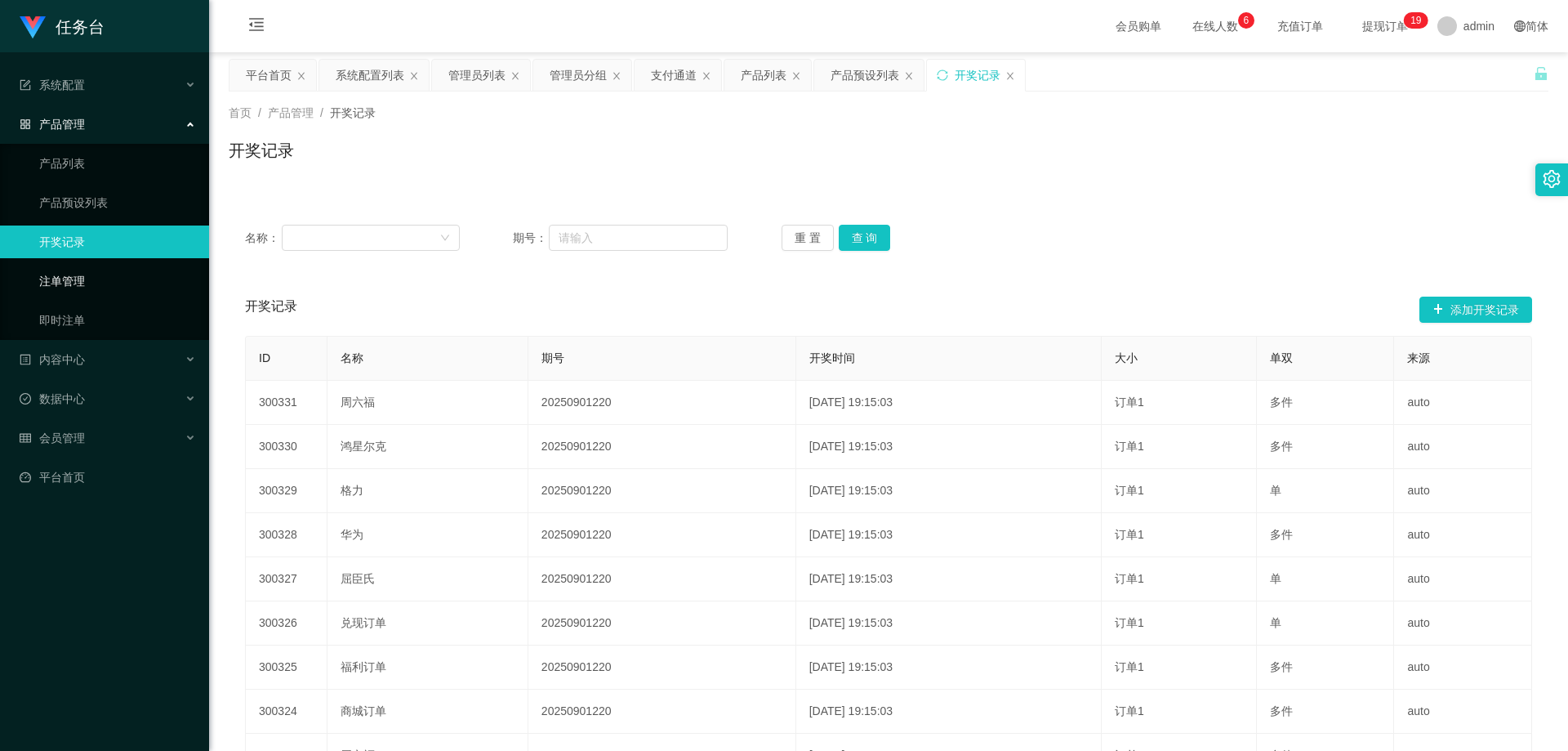
click at [101, 285] on link "注单管理" at bounding box center [117, 281] width 157 height 33
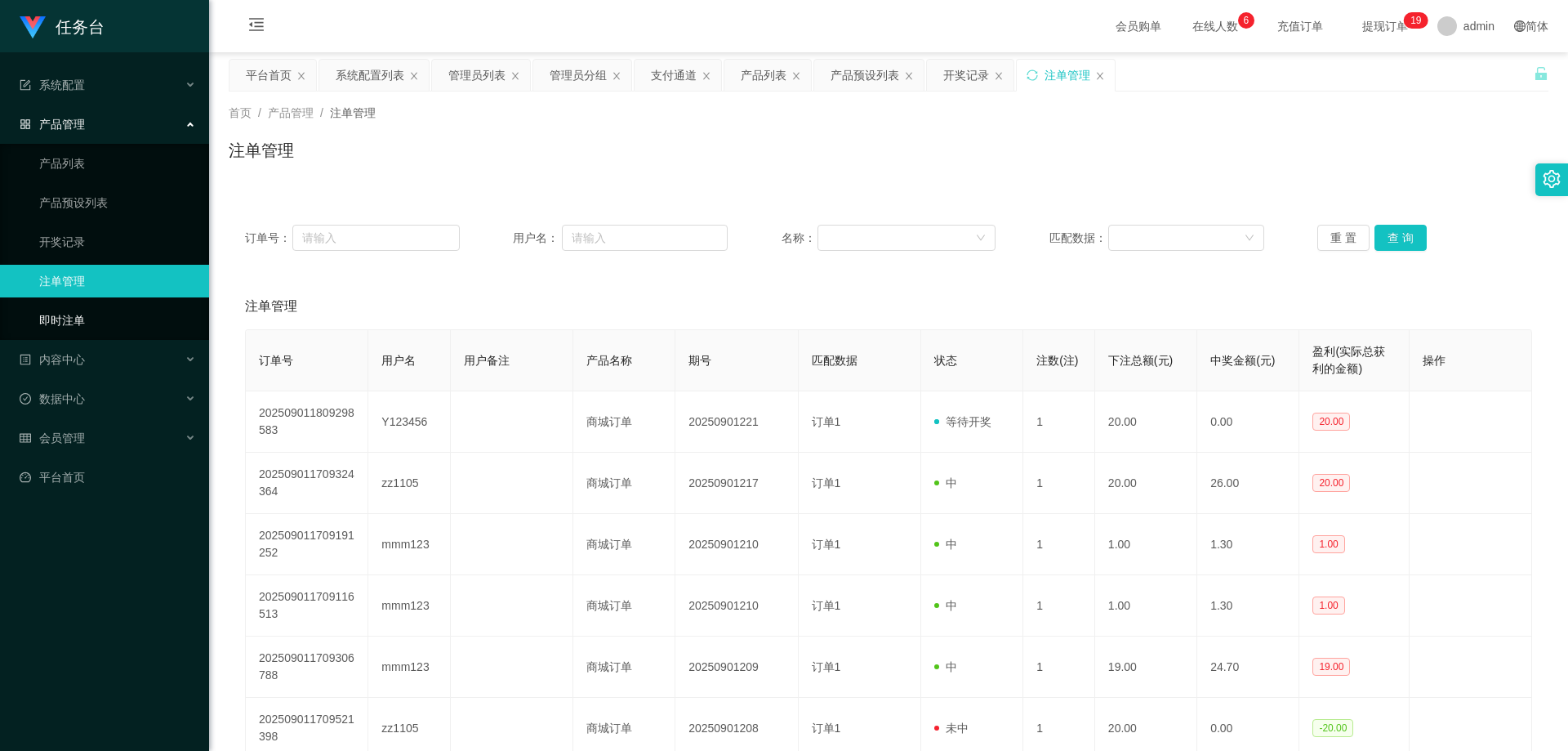
click at [101, 310] on link "即时注单" at bounding box center [117, 320] width 157 height 33
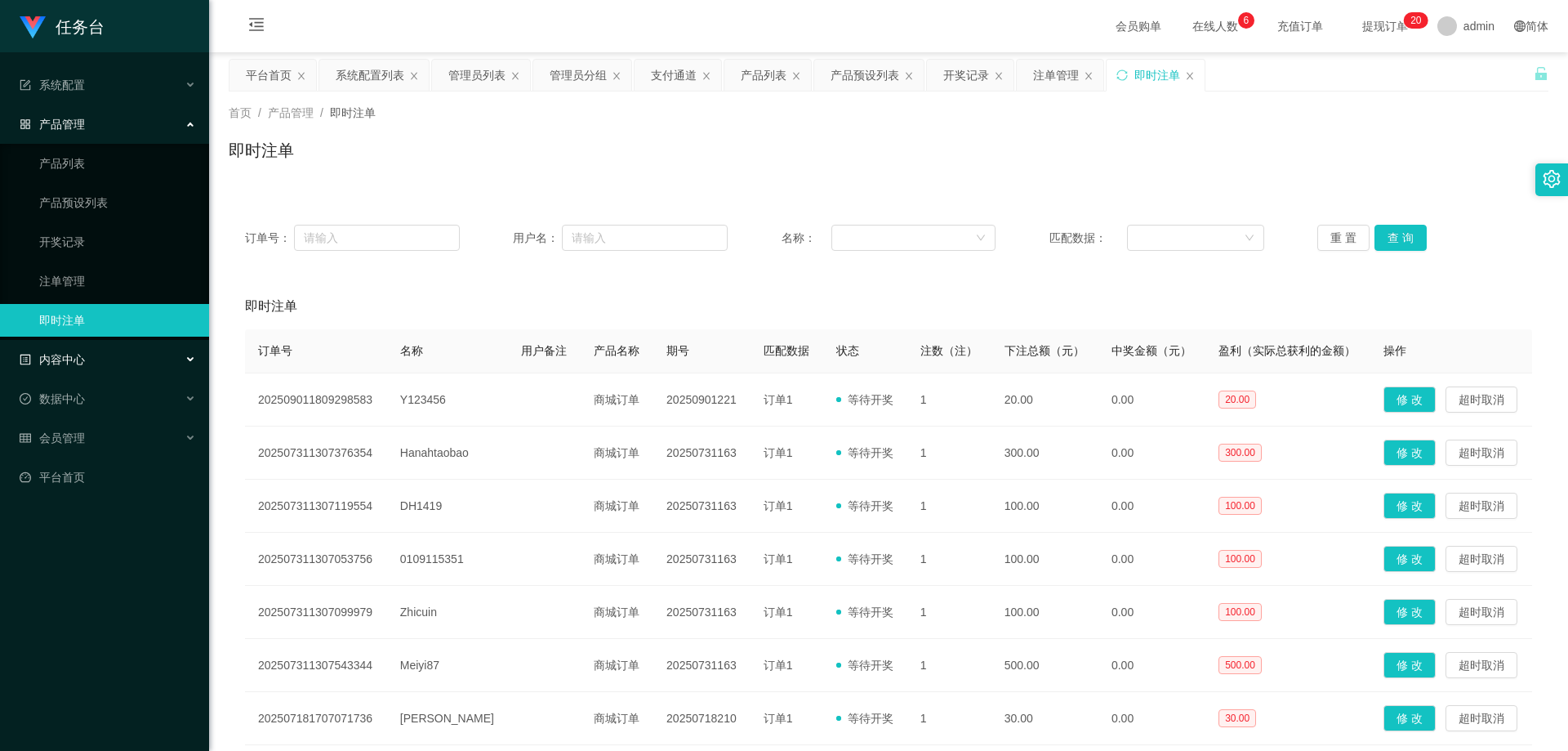
click at [89, 358] on div "内容中心" at bounding box center [104, 360] width 209 height 33
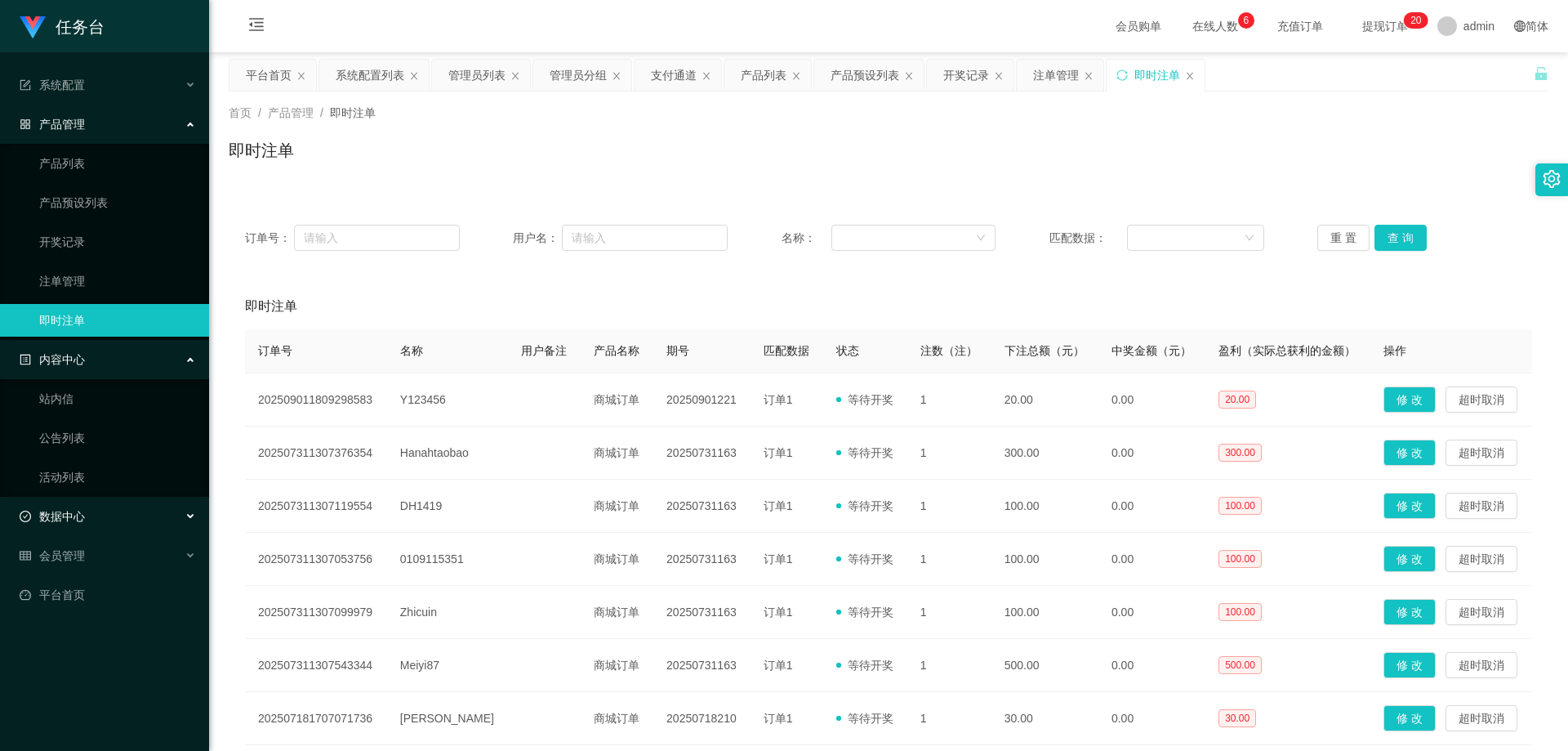
click at [108, 505] on div "数据中心" at bounding box center [104, 516] width 209 height 33
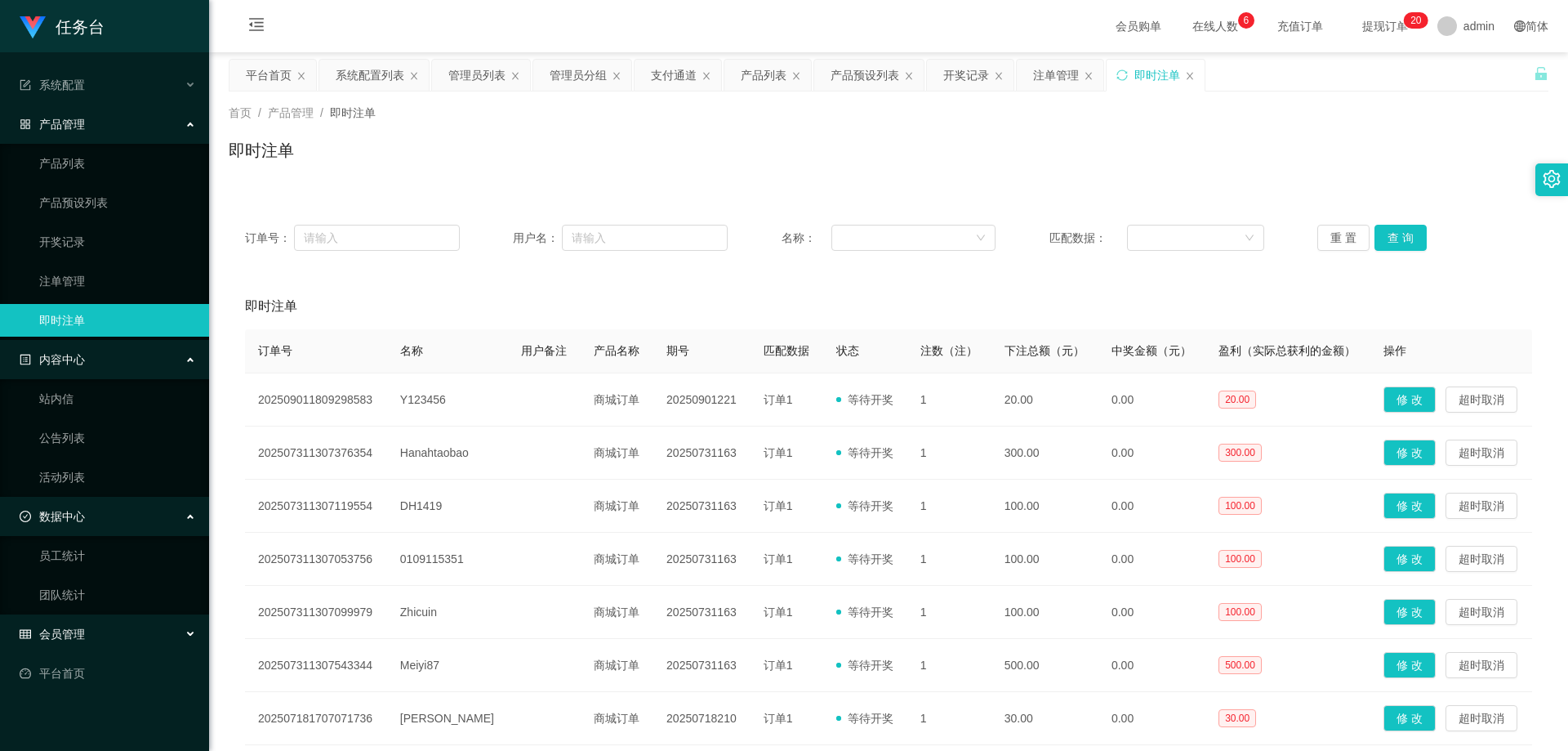
click at [89, 639] on div "会员管理" at bounding box center [104, 634] width 209 height 33
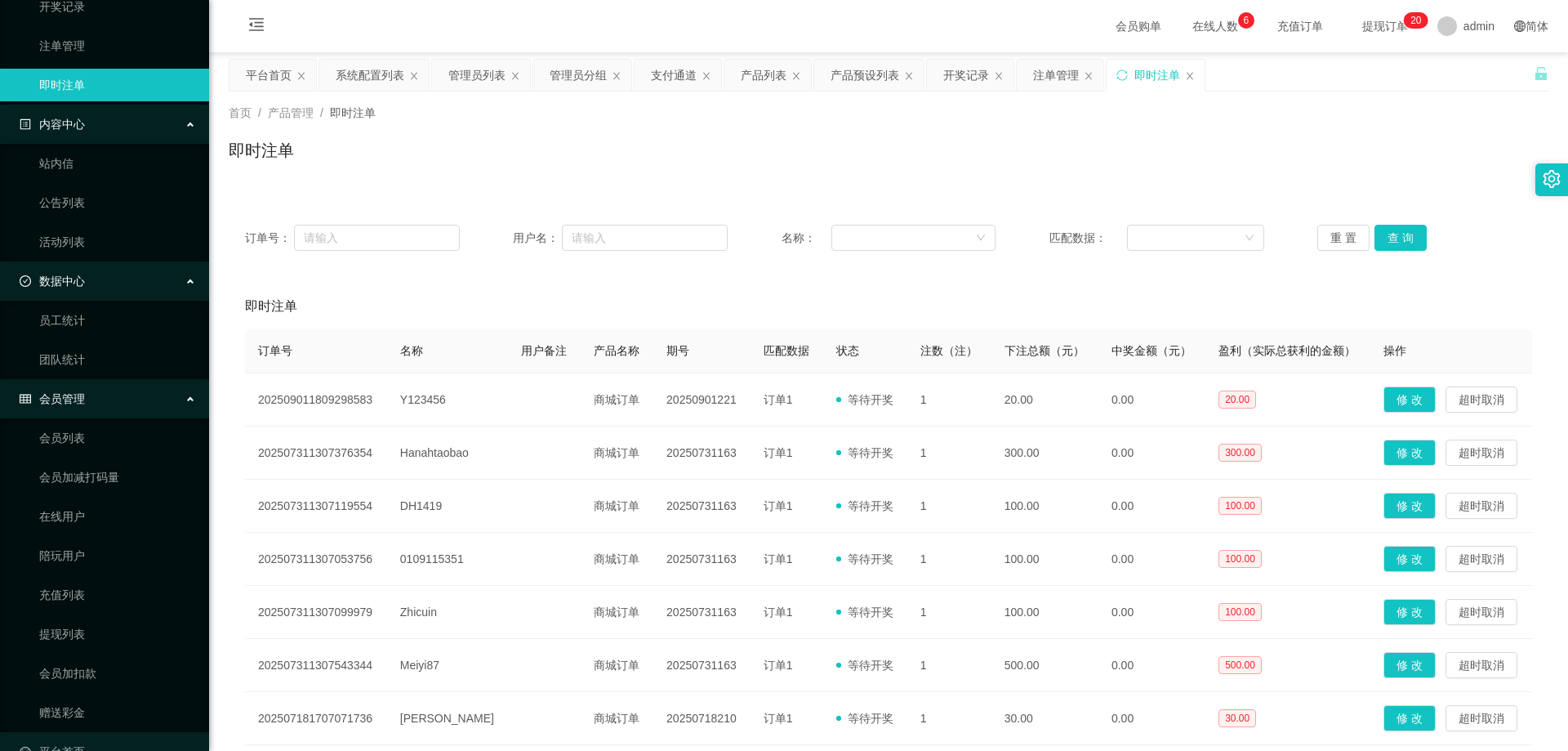
scroll to position [268, 0]
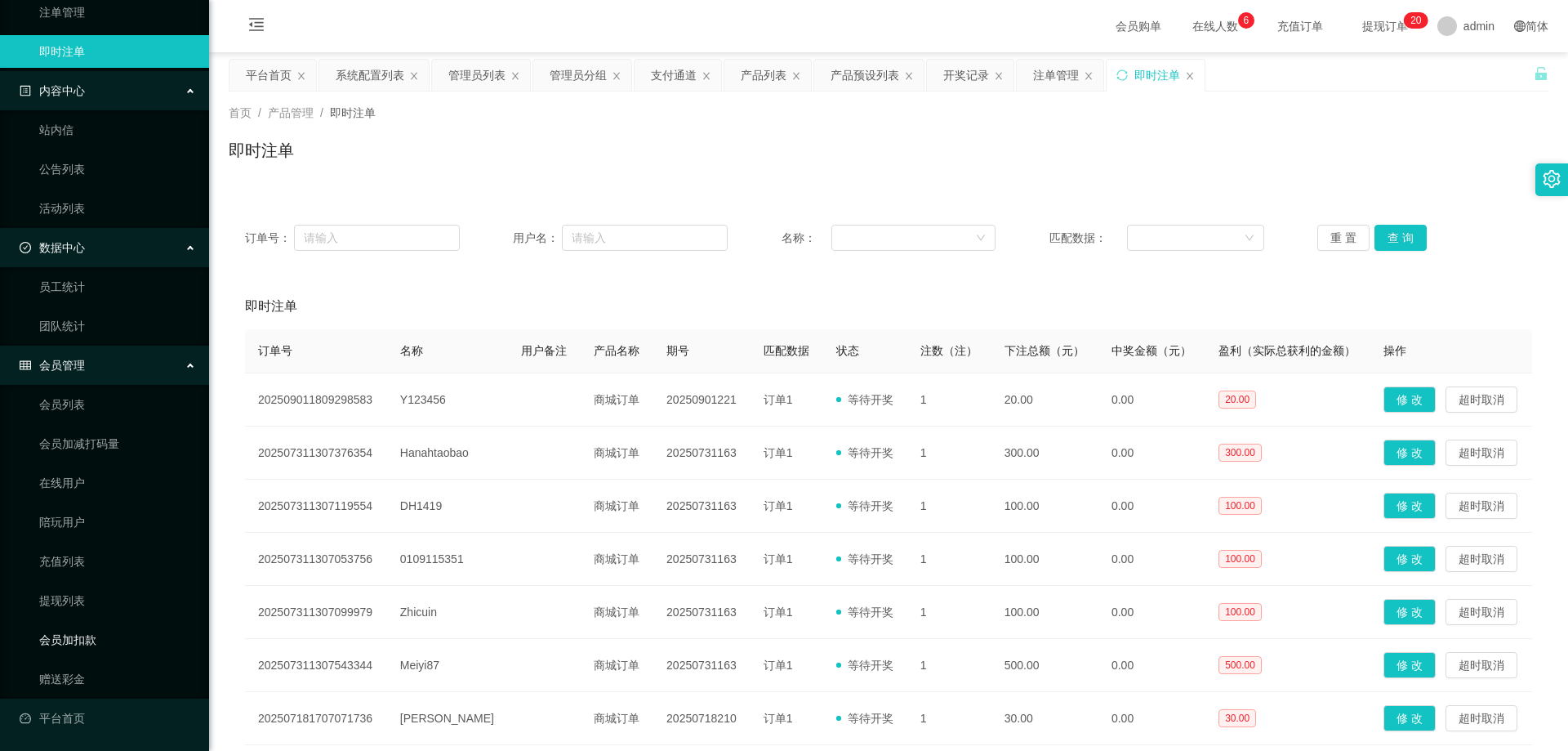
click at [70, 634] on link "会员加扣款" at bounding box center [117, 640] width 157 height 33
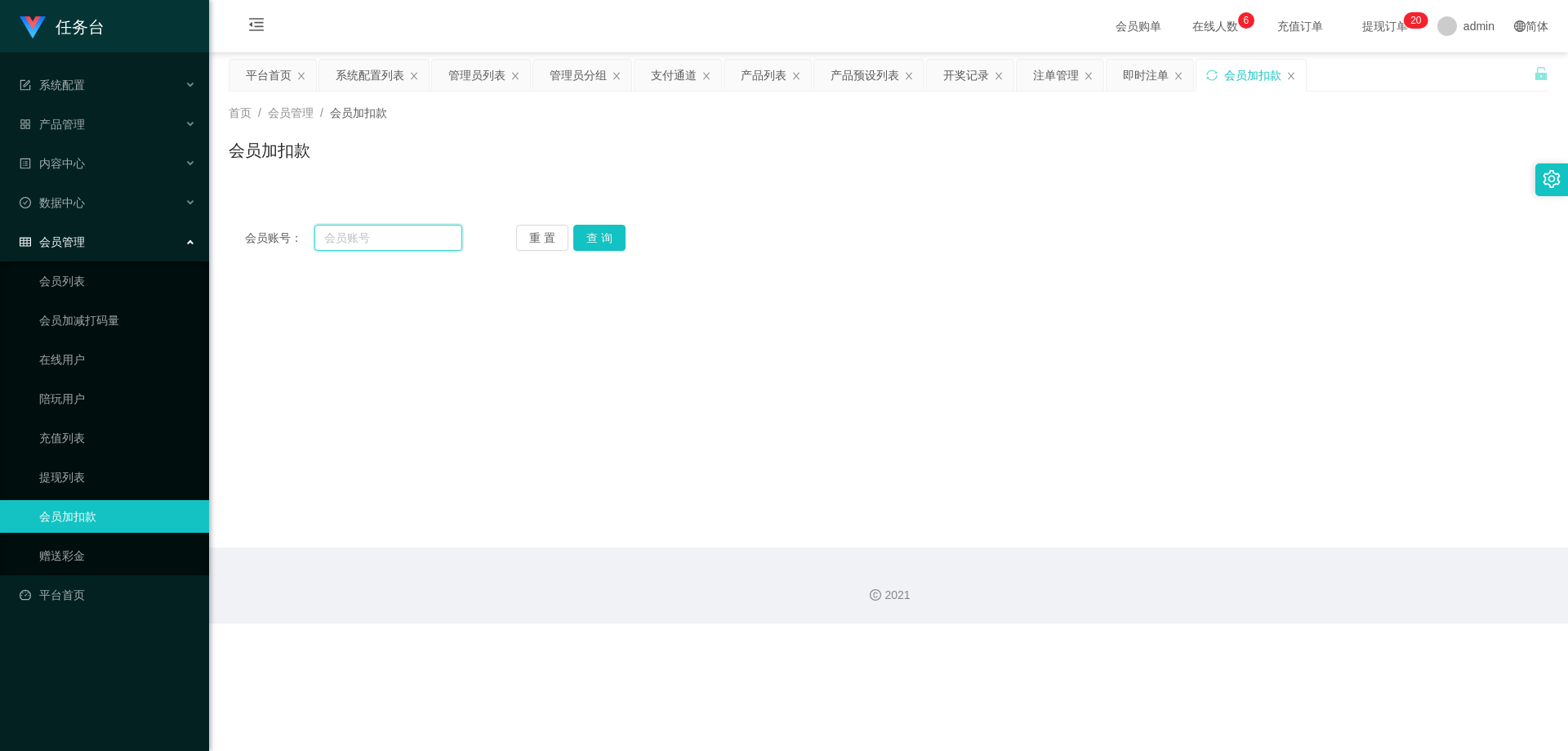
click at [389, 239] on input "text" at bounding box center [389, 238] width 148 height 26
paste input "zz1105"
type input "zz1105"
click at [420, 233] on button "查 询" at bounding box center [599, 238] width 52 height 26
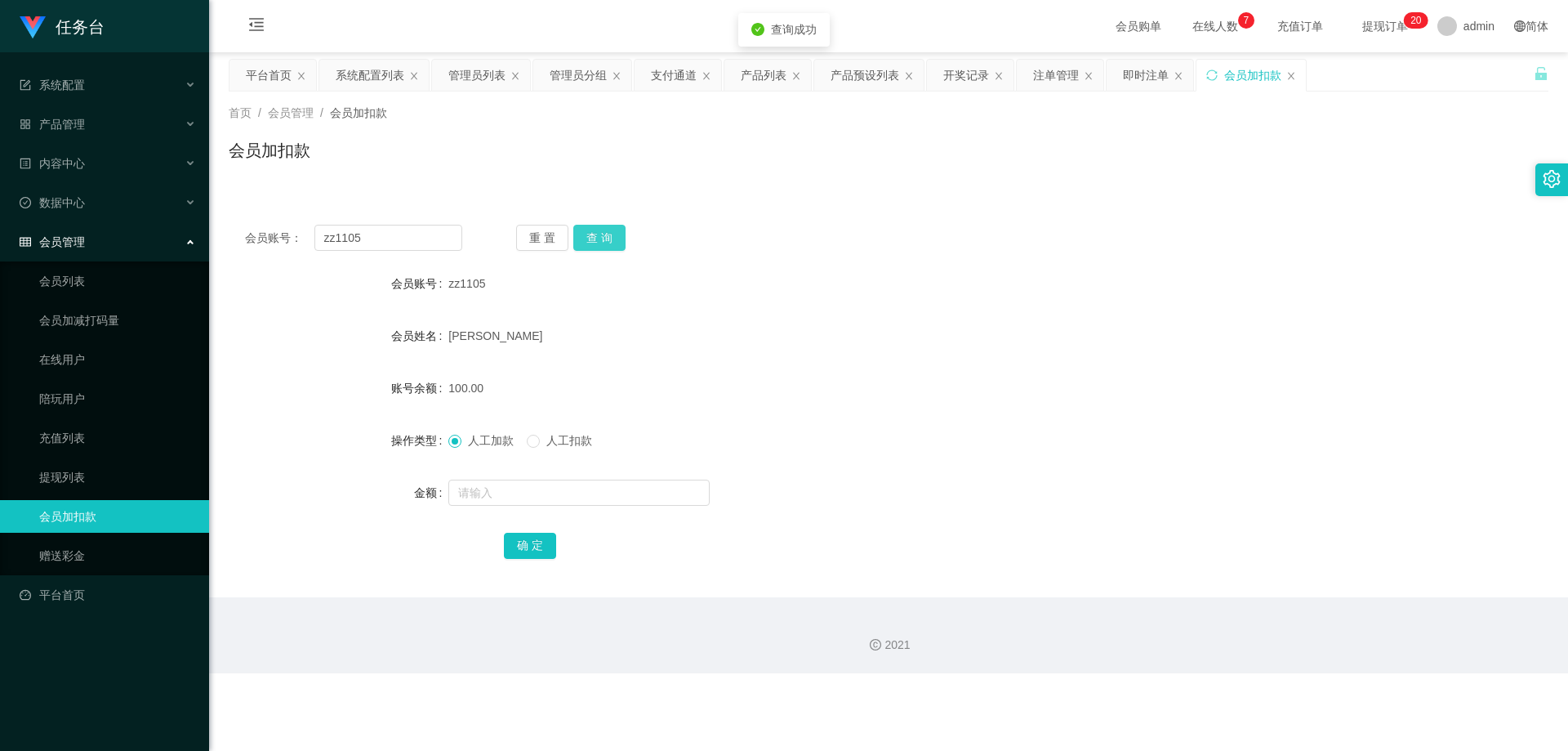
click at [420, 233] on button "查 询" at bounding box center [599, 238] width 52 height 26
drag, startPoint x: 540, startPoint y: 242, endPoint x: 599, endPoint y: 230, distance: 60.2
click at [420, 230] on div "重 置 查 询" at bounding box center [624, 238] width 217 height 26
click at [420, 230] on button "查 询" at bounding box center [599, 238] width 52 height 26
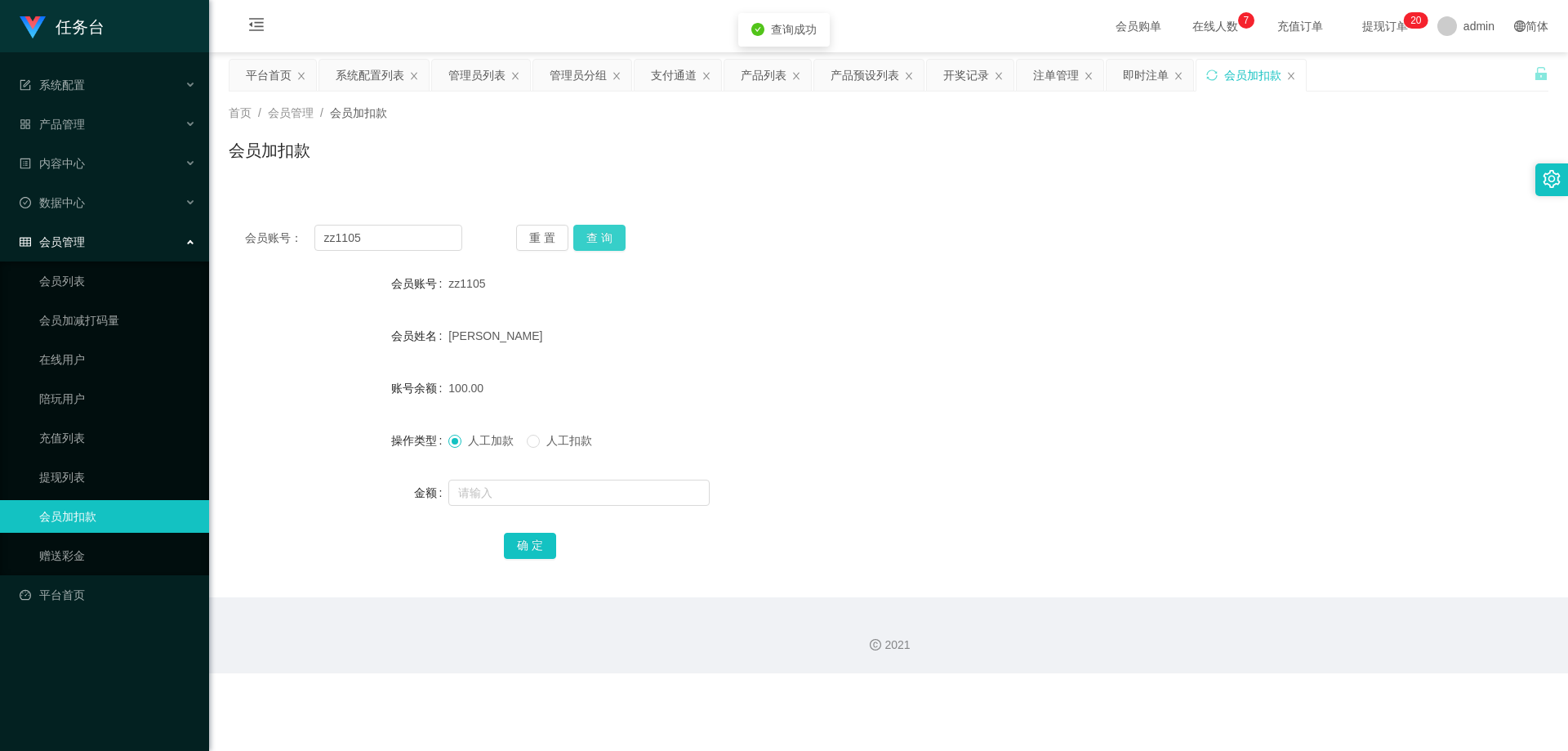
click at [420, 230] on button "查 询" at bounding box center [599, 238] width 52 height 26
click at [420, 230] on div "重 置 查 询" at bounding box center [624, 238] width 217 height 26
click at [420, 230] on button "查 询" at bounding box center [599, 238] width 52 height 26
click at [420, 230] on div "重 置 查 询" at bounding box center [624, 238] width 217 height 26
click at [420, 230] on button "查 询" at bounding box center [599, 238] width 52 height 26
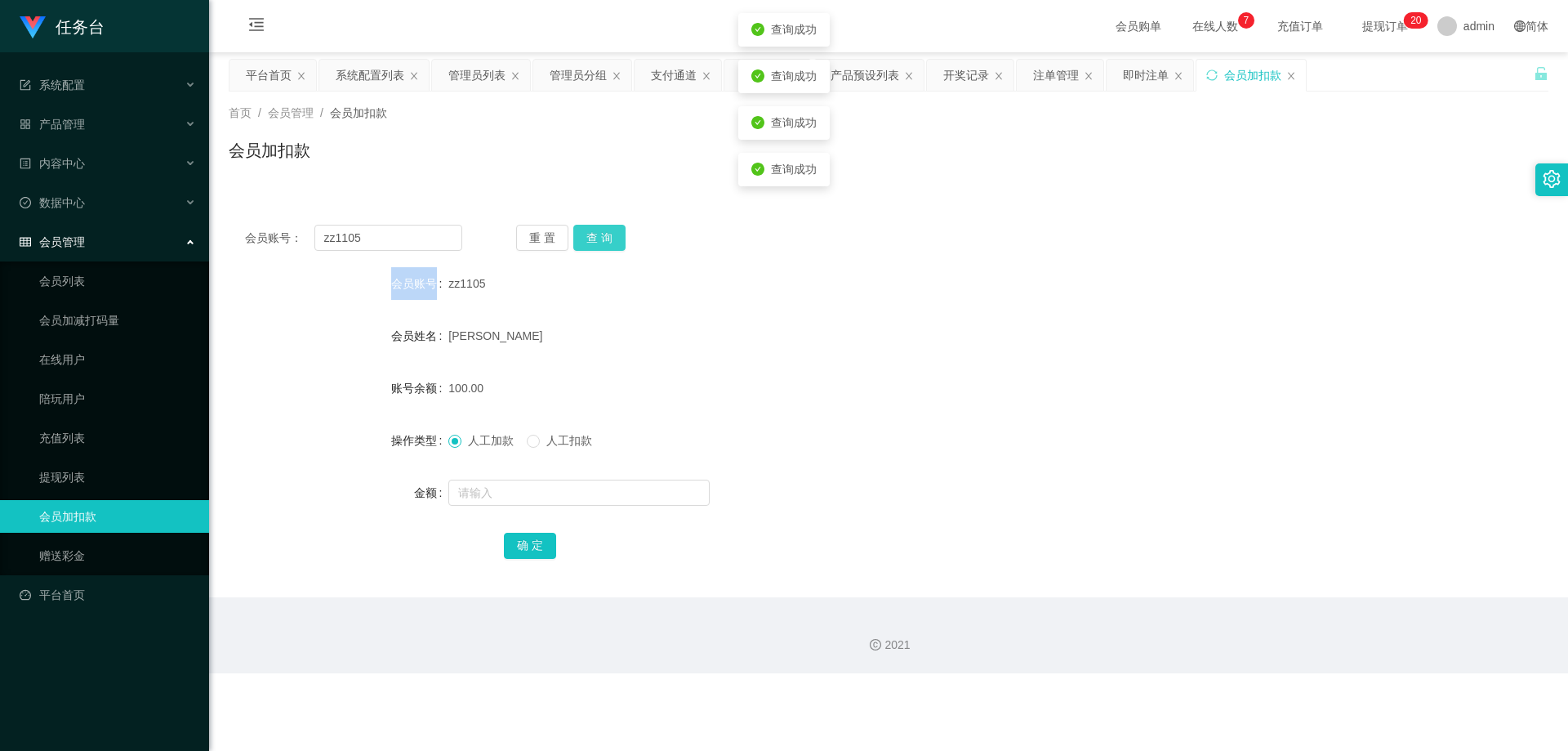
click at [420, 230] on div "重 置 查 询" at bounding box center [624, 238] width 217 height 26
click at [420, 230] on button "查 询" at bounding box center [599, 238] width 52 height 26
click at [420, 230] on div "重 置 查 询" at bounding box center [624, 238] width 217 height 26
click at [420, 230] on button "查 询" at bounding box center [599, 238] width 52 height 26
click at [420, 230] on div "重 置 查 询" at bounding box center [624, 238] width 217 height 26
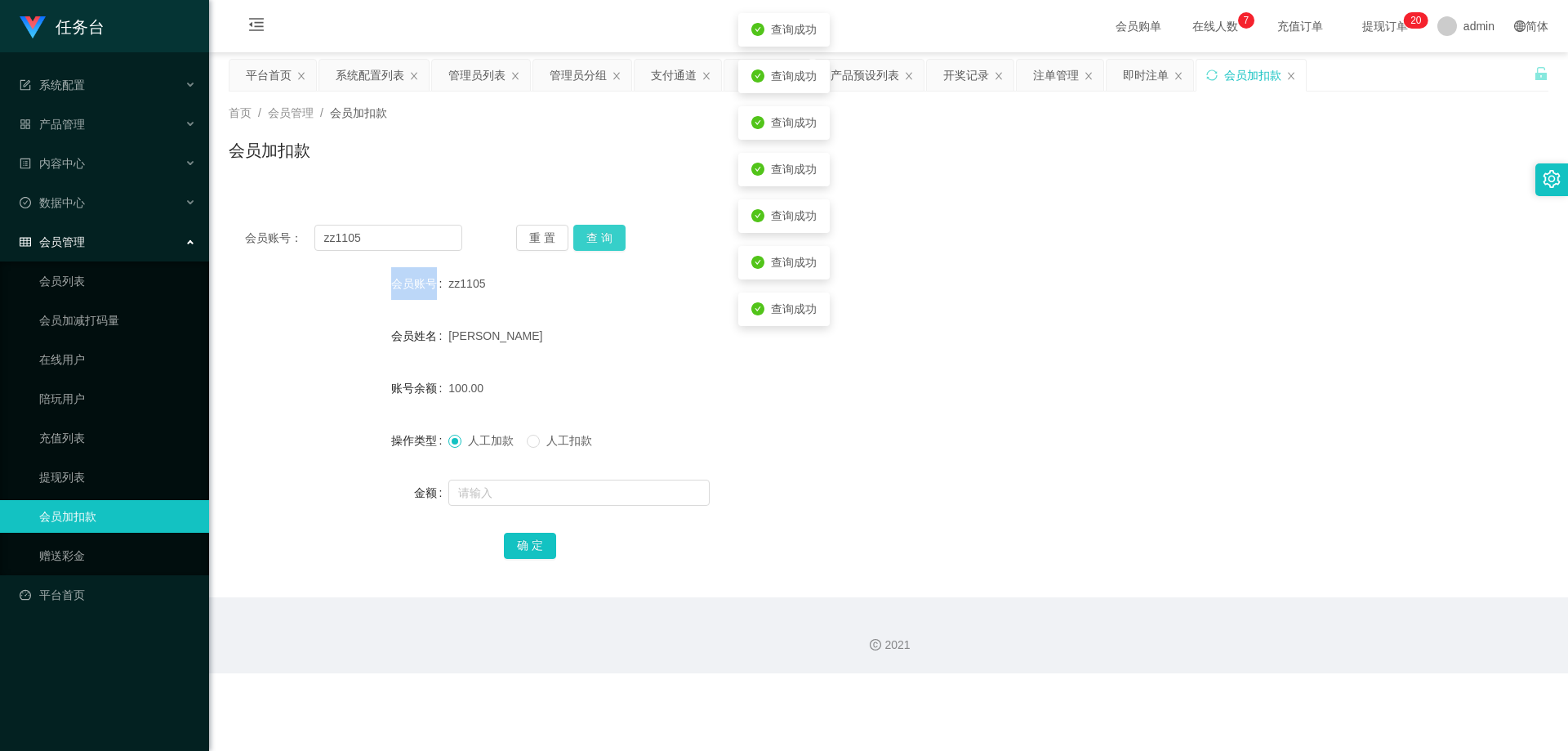
click at [420, 230] on button "查 询" at bounding box center [599, 238] width 52 height 26
click at [420, 230] on div "重 置 查 询" at bounding box center [624, 238] width 217 height 26
click at [420, 230] on button "查 询" at bounding box center [599, 238] width 52 height 26
click at [420, 230] on div "重 置 查 询" at bounding box center [624, 238] width 217 height 26
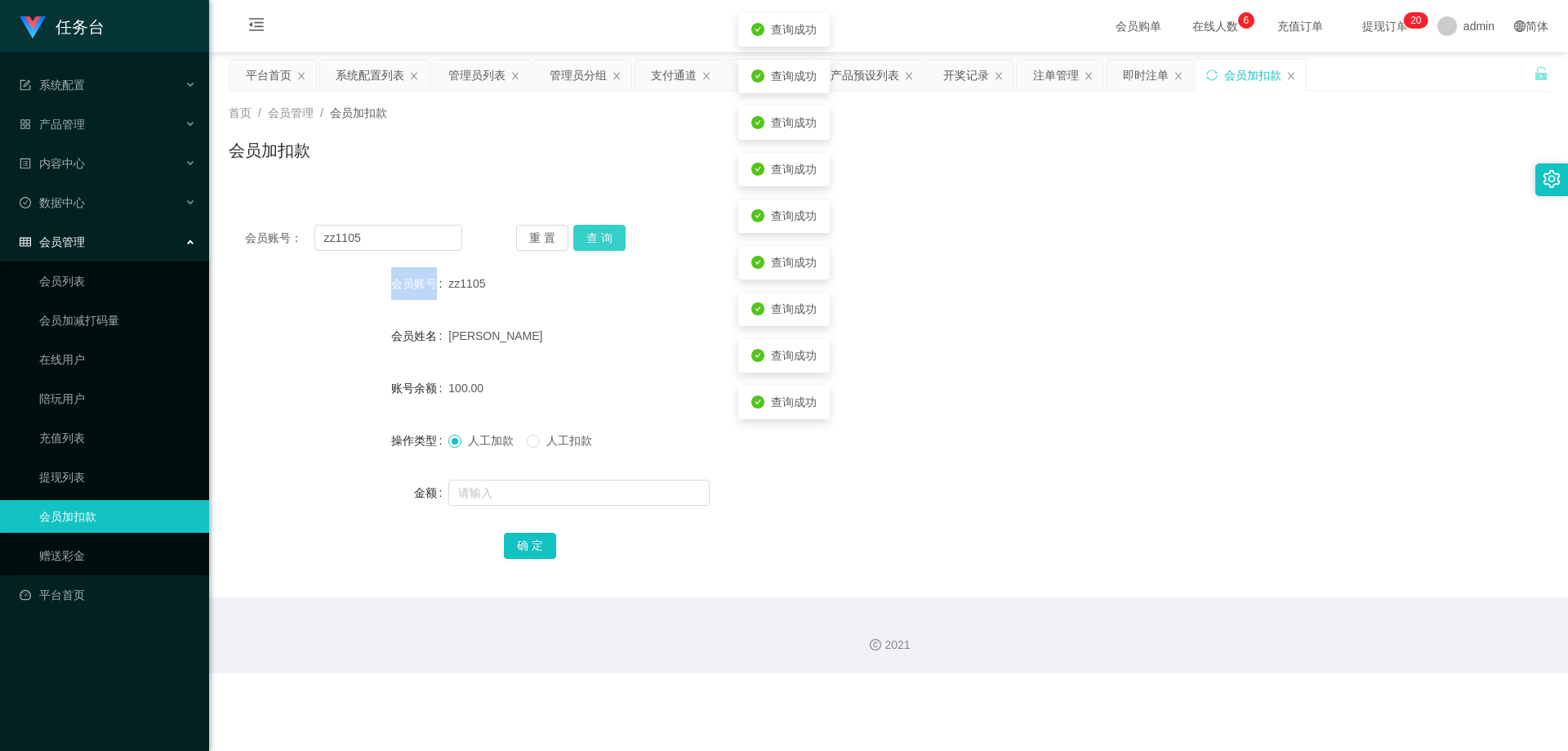
click at [420, 230] on button "查 询" at bounding box center [599, 238] width 52 height 26
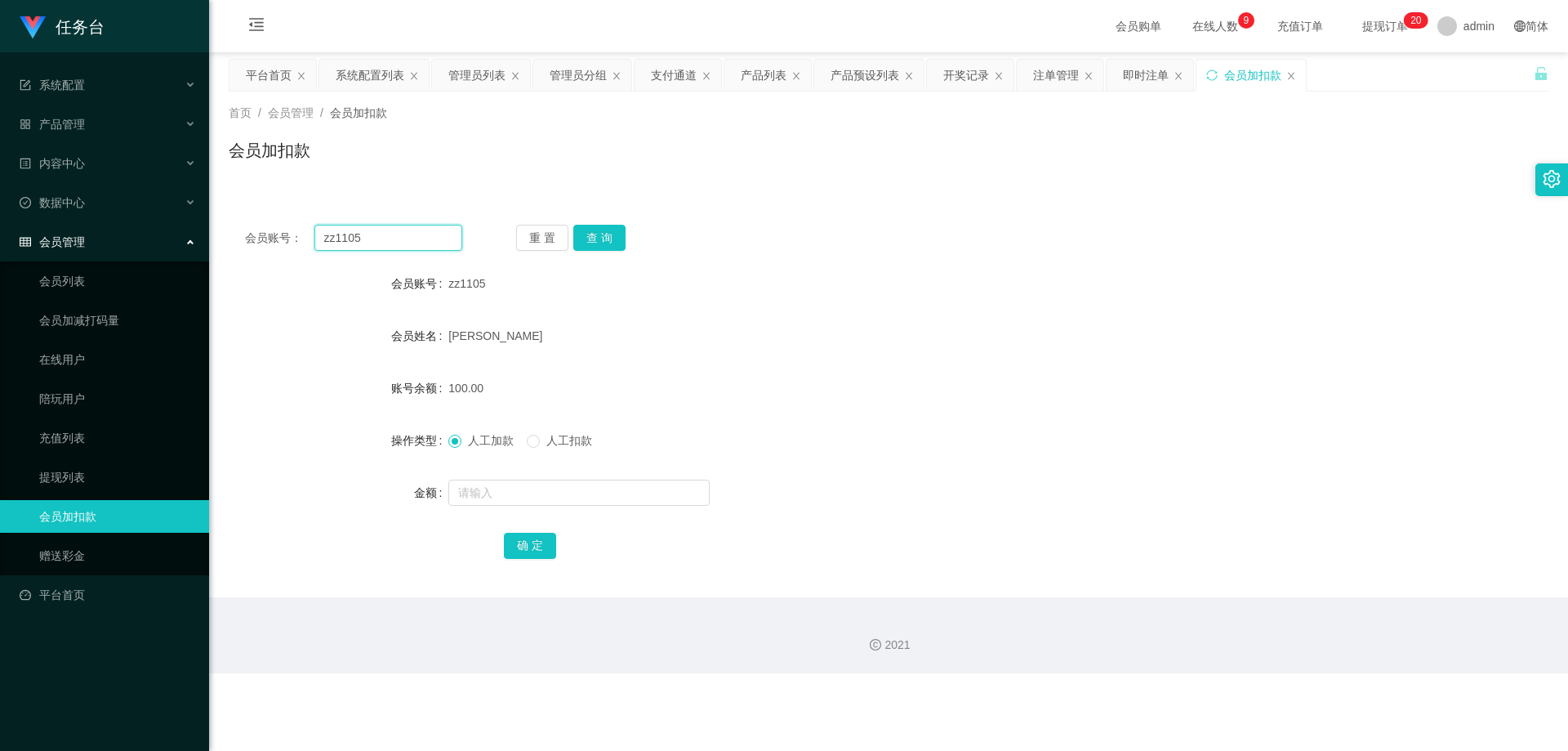
drag, startPoint x: 370, startPoint y: 234, endPoint x: 272, endPoint y: 232, distance: 98.0
click at [272, 232] on div "会员账号： zz1105" at bounding box center [353, 238] width 217 height 26
click at [115, 276] on link "会员列表" at bounding box center [117, 281] width 157 height 33
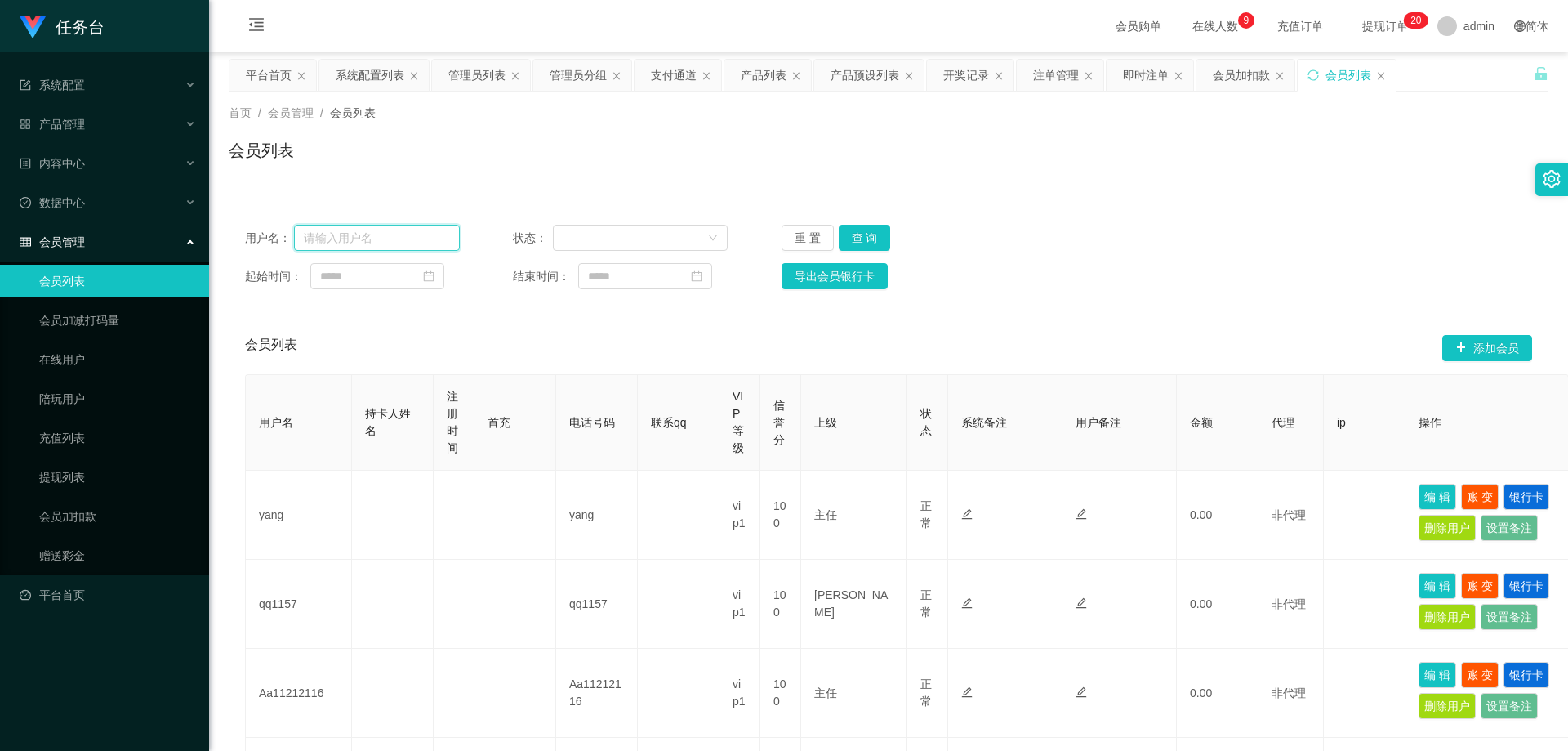
click at [396, 229] on input "text" at bounding box center [376, 238] width 165 height 26
type input "a"
type input "yang"
click at [420, 239] on button "查 询" at bounding box center [865, 238] width 52 height 26
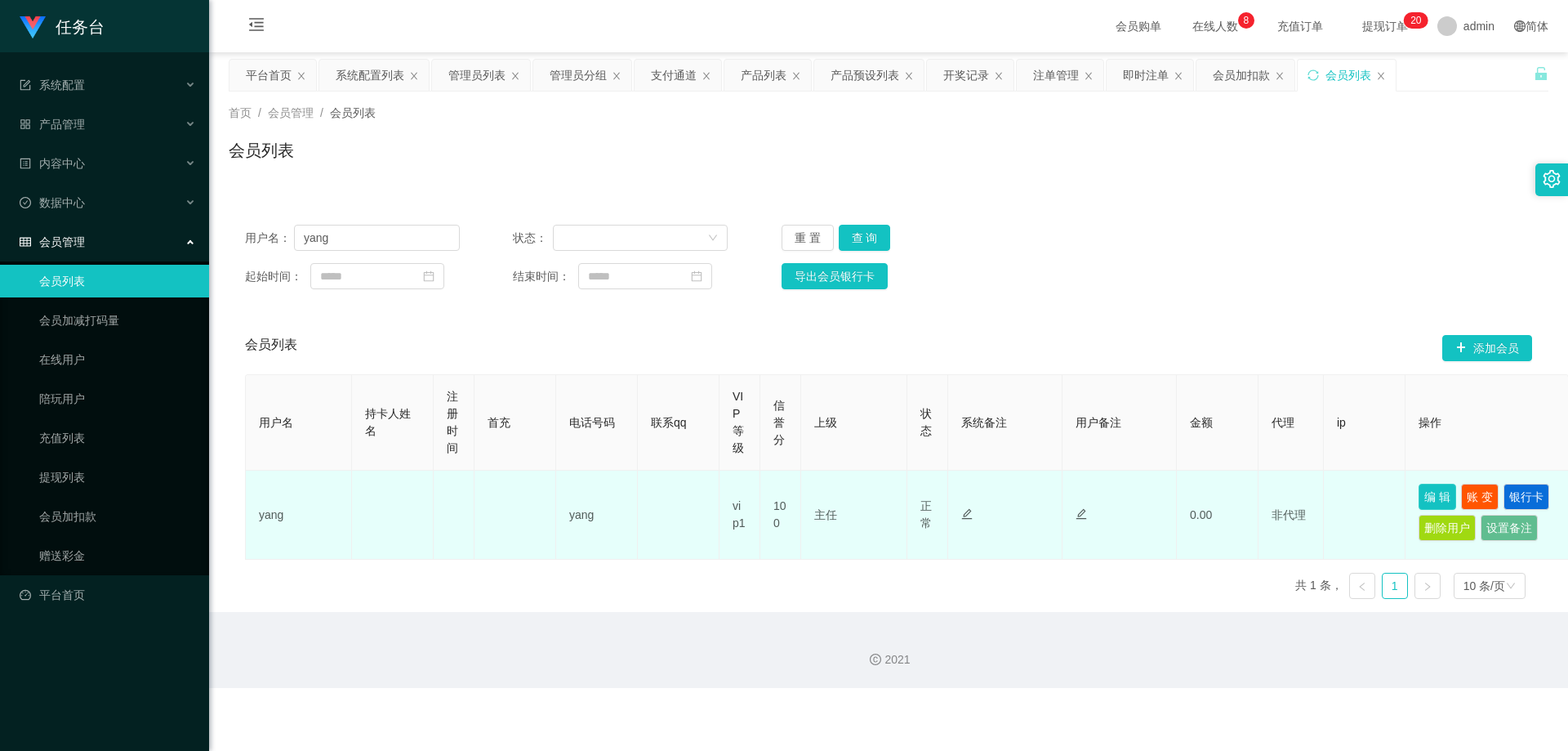
click at [420, 493] on button "编 辑" at bounding box center [1438, 496] width 38 height 26
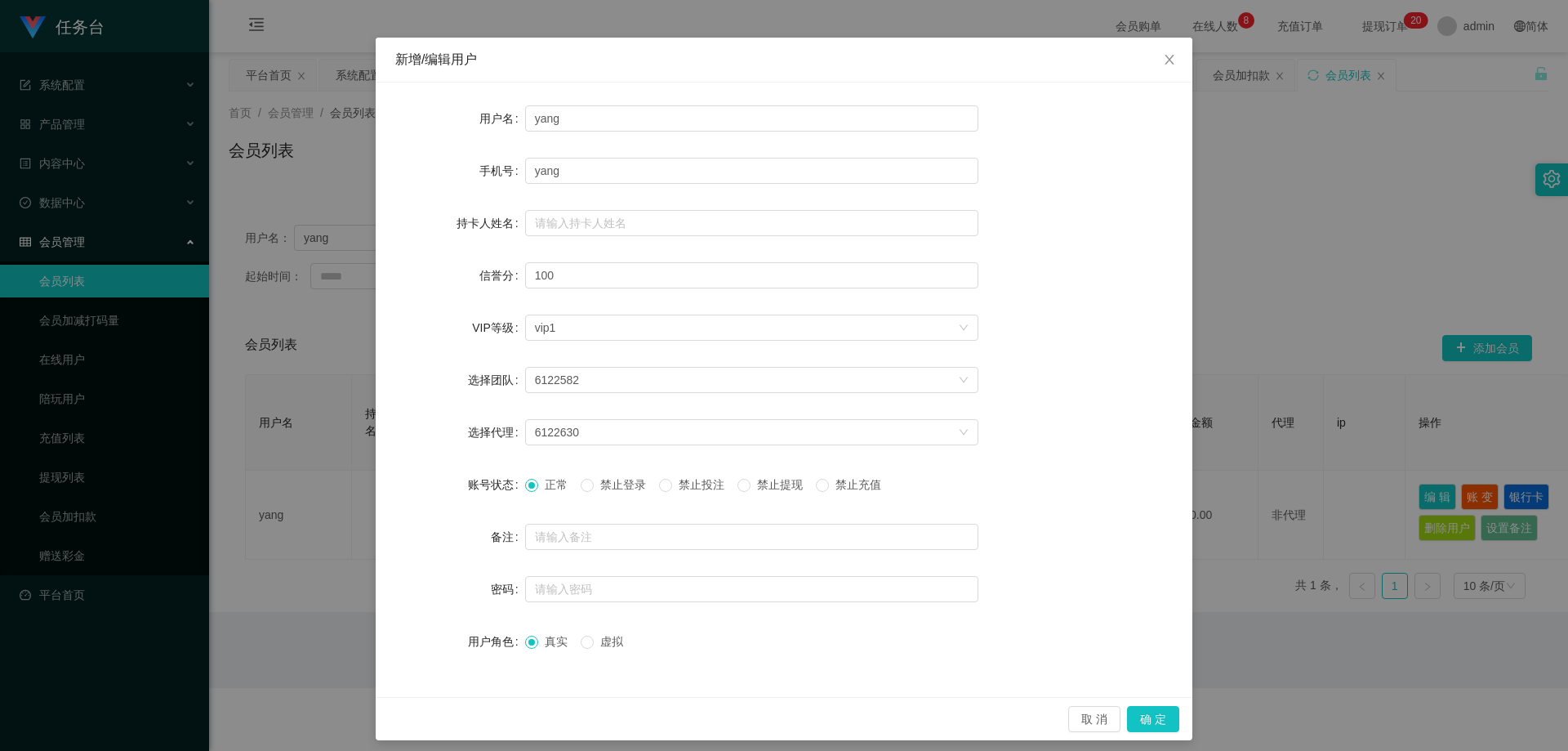
scroll to position [53, 0]
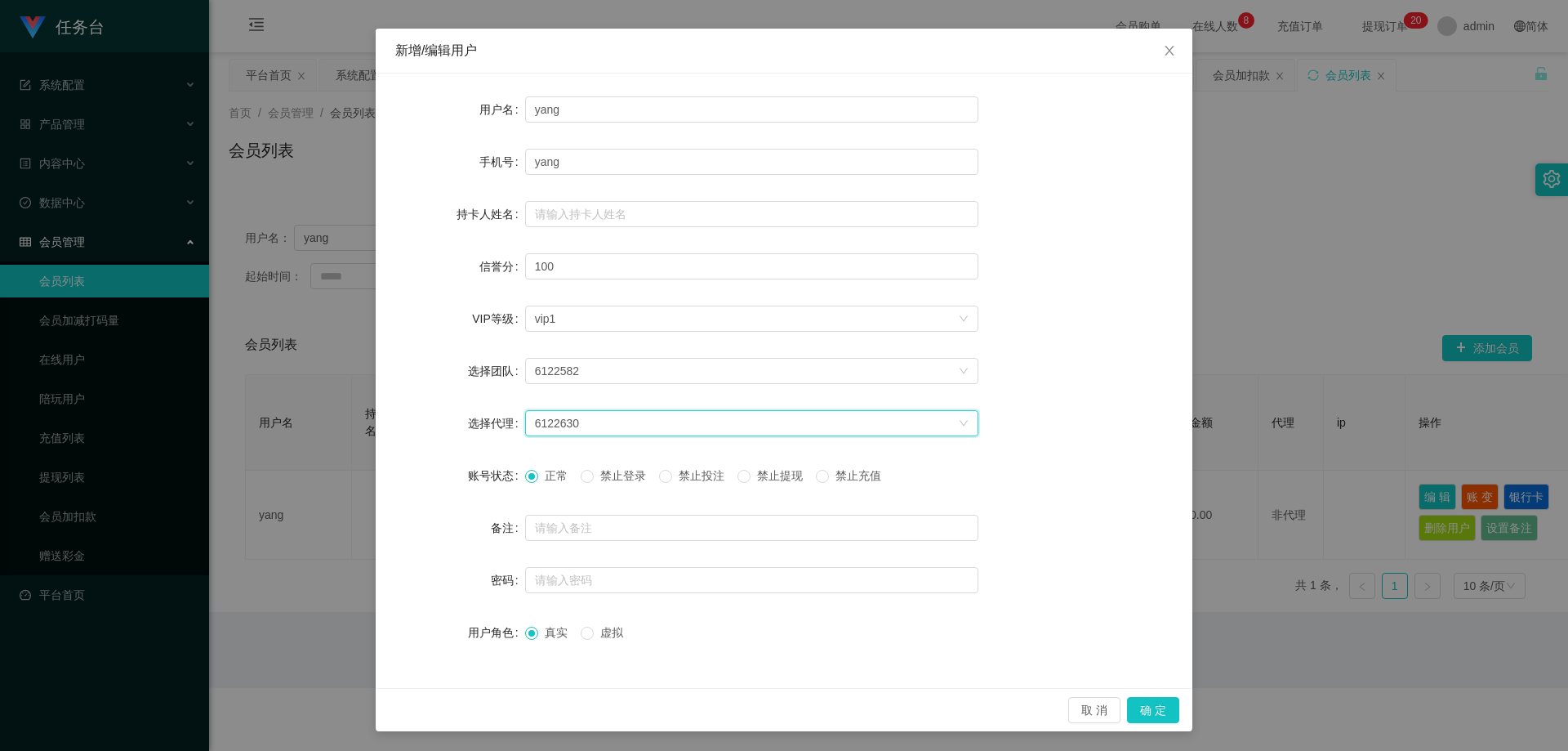
click at [420, 420] on div "6122630" at bounding box center [746, 423] width 423 height 24
click at [420, 362] on div "6122582" at bounding box center [746, 371] width 423 height 24
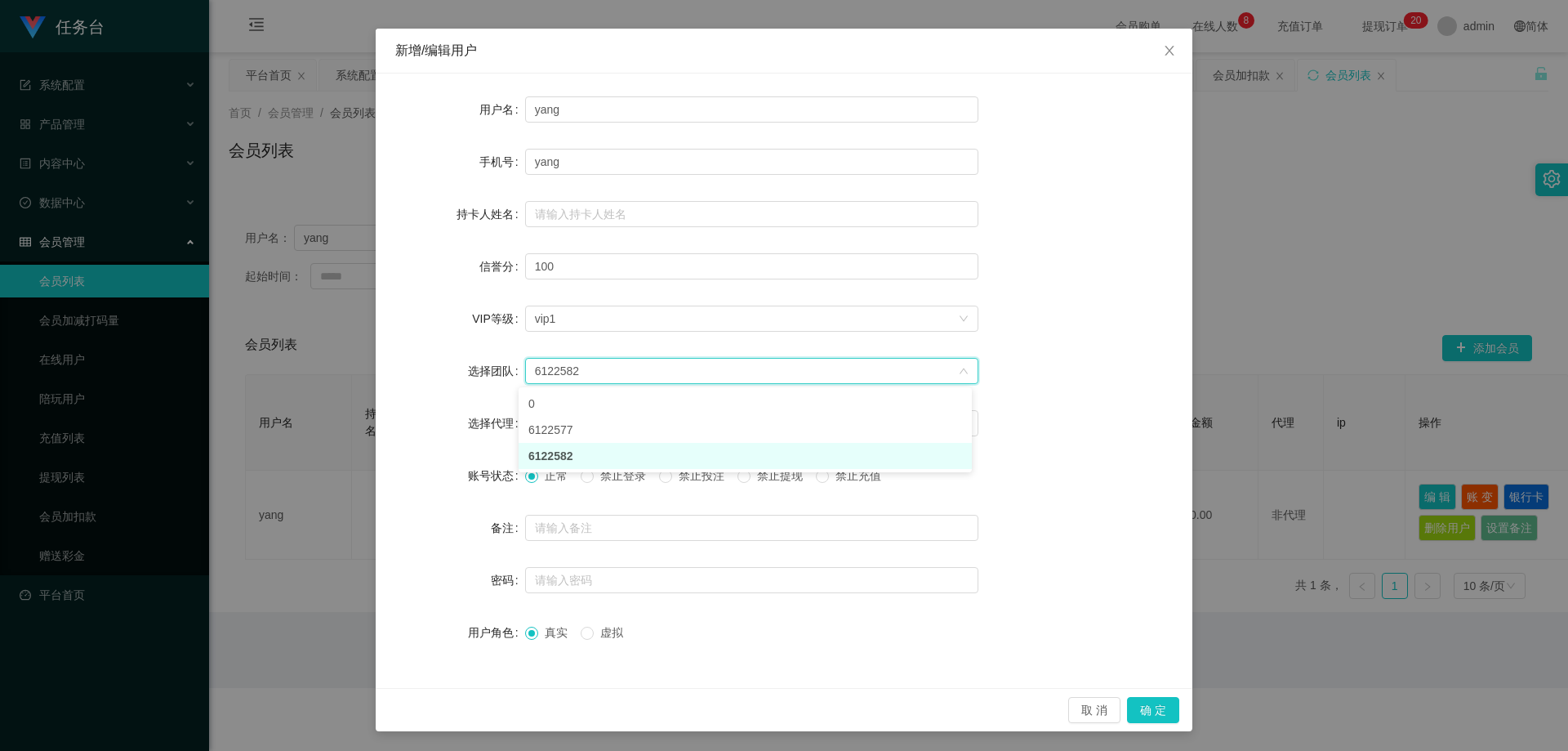
click at [420, 362] on div "6122582" at bounding box center [746, 371] width 423 height 24
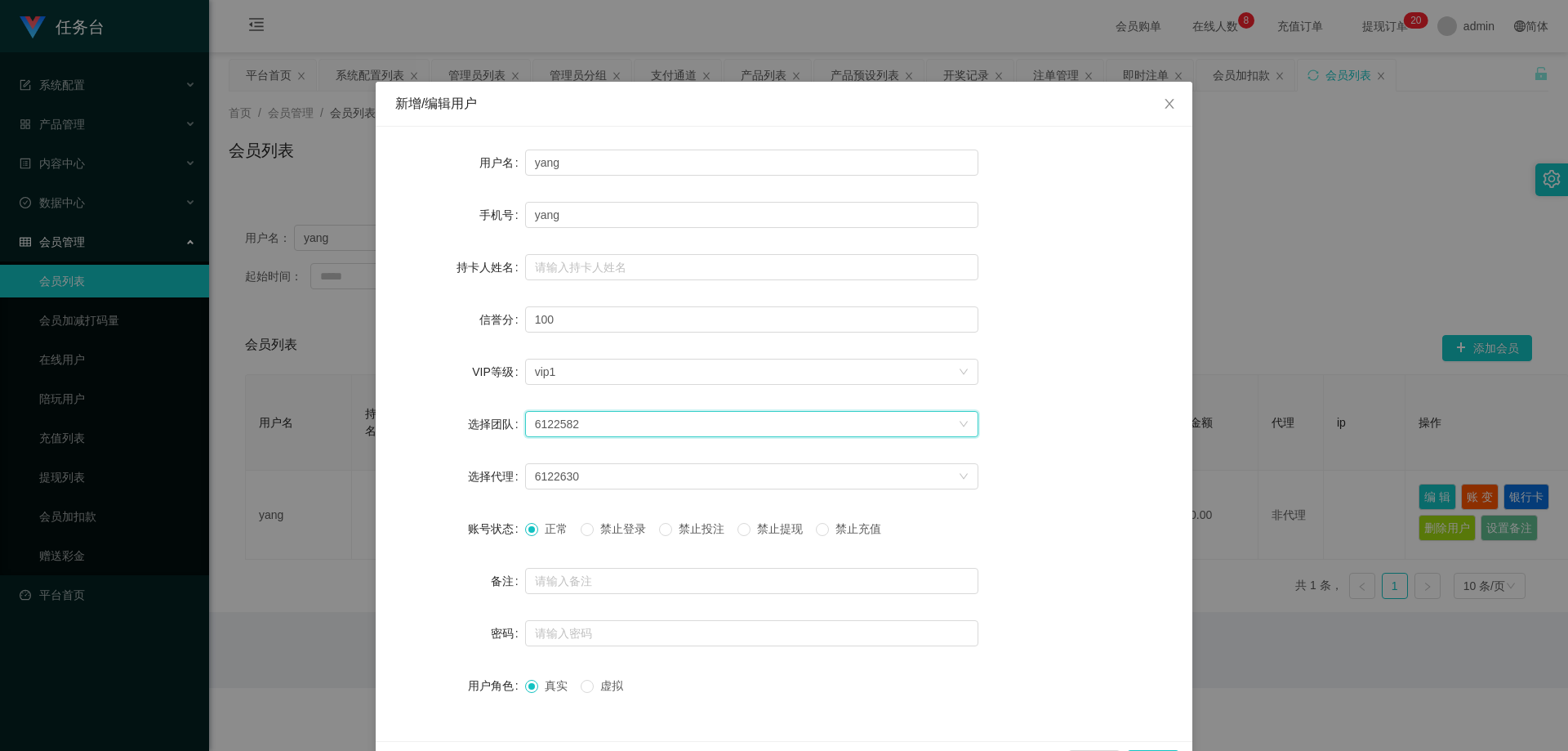
click at [420, 646] on span "虚拟" at bounding box center [612, 685] width 36 height 13
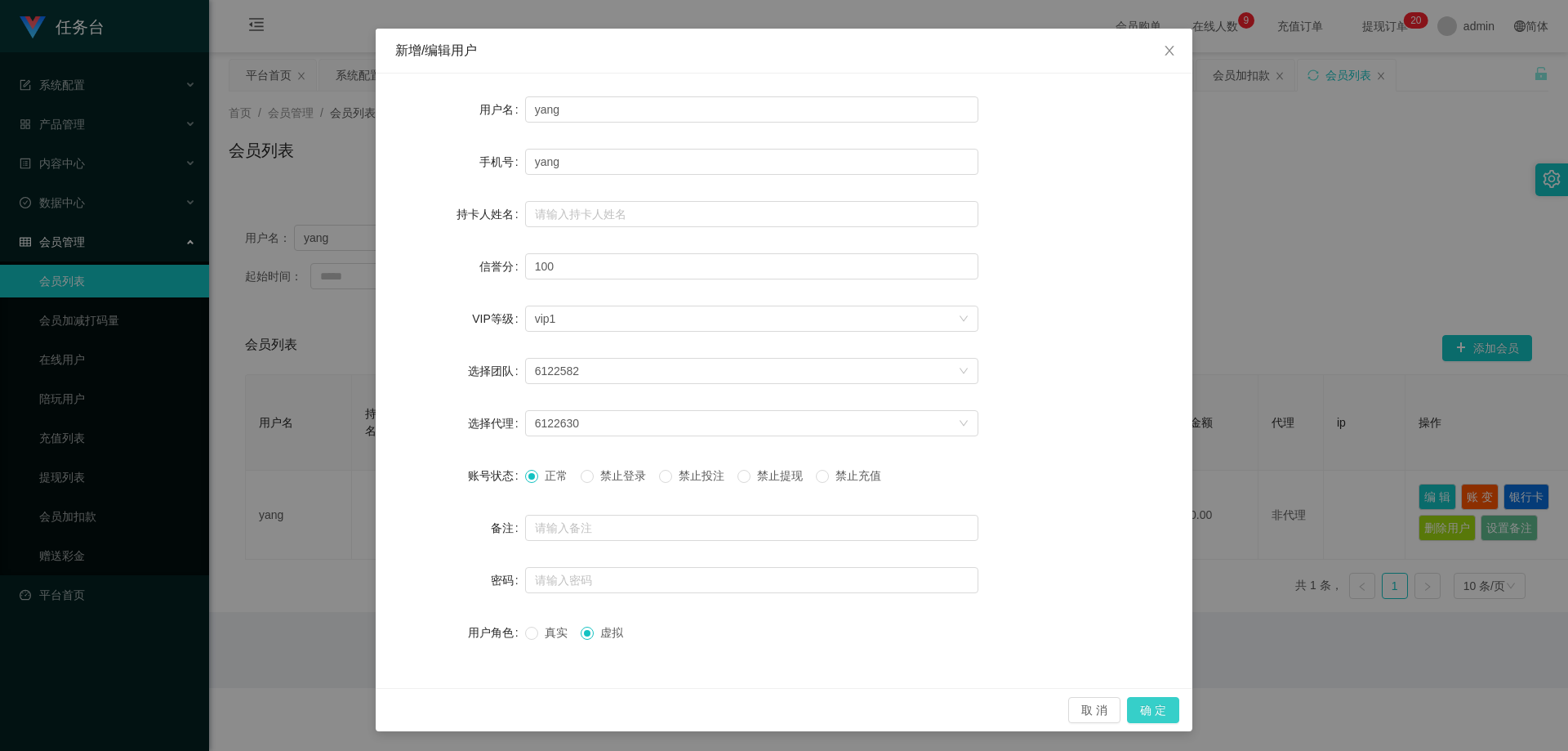
click at [420, 646] on button "确 定" at bounding box center [1153, 709] width 52 height 26
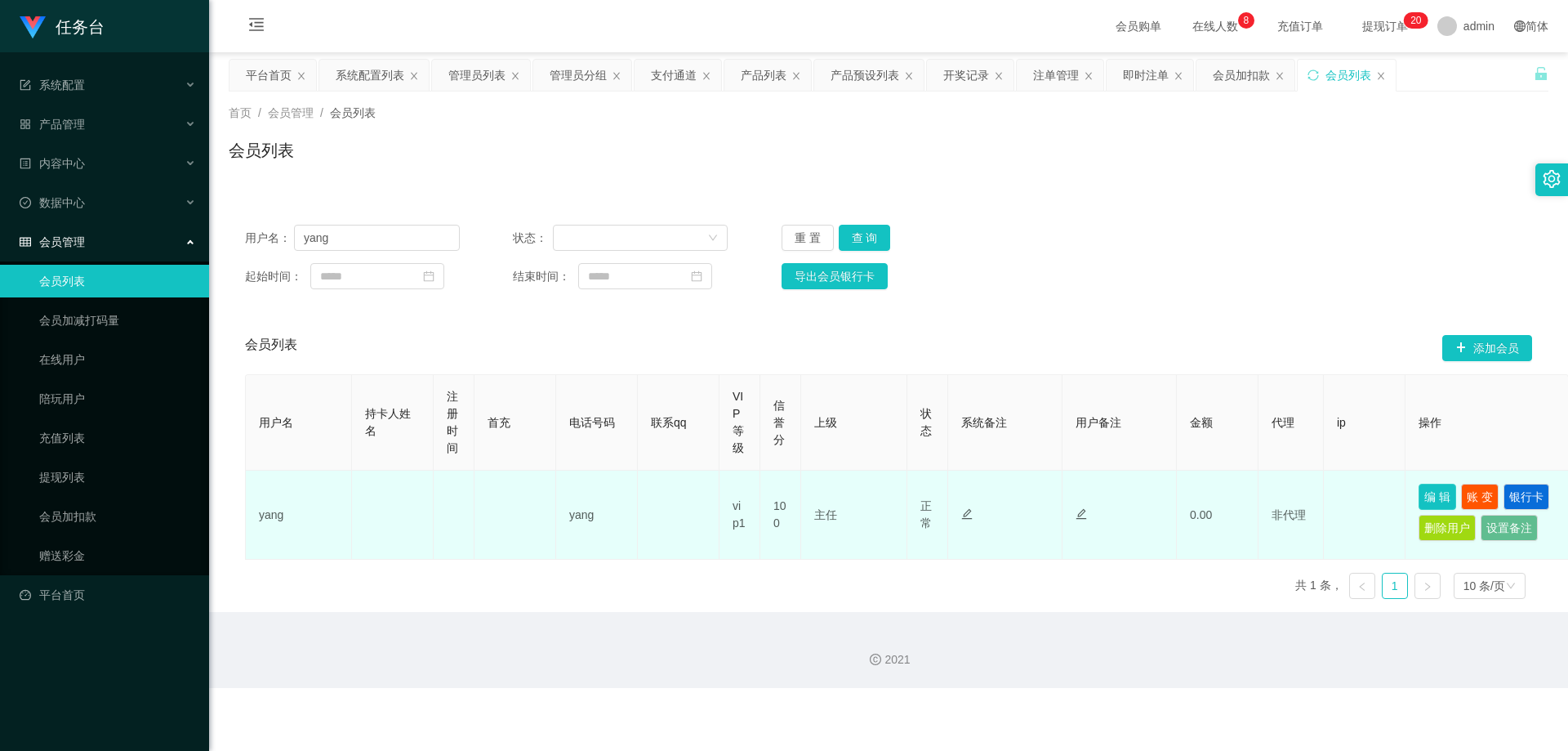
click at [420, 494] on button "编 辑" at bounding box center [1438, 496] width 38 height 26
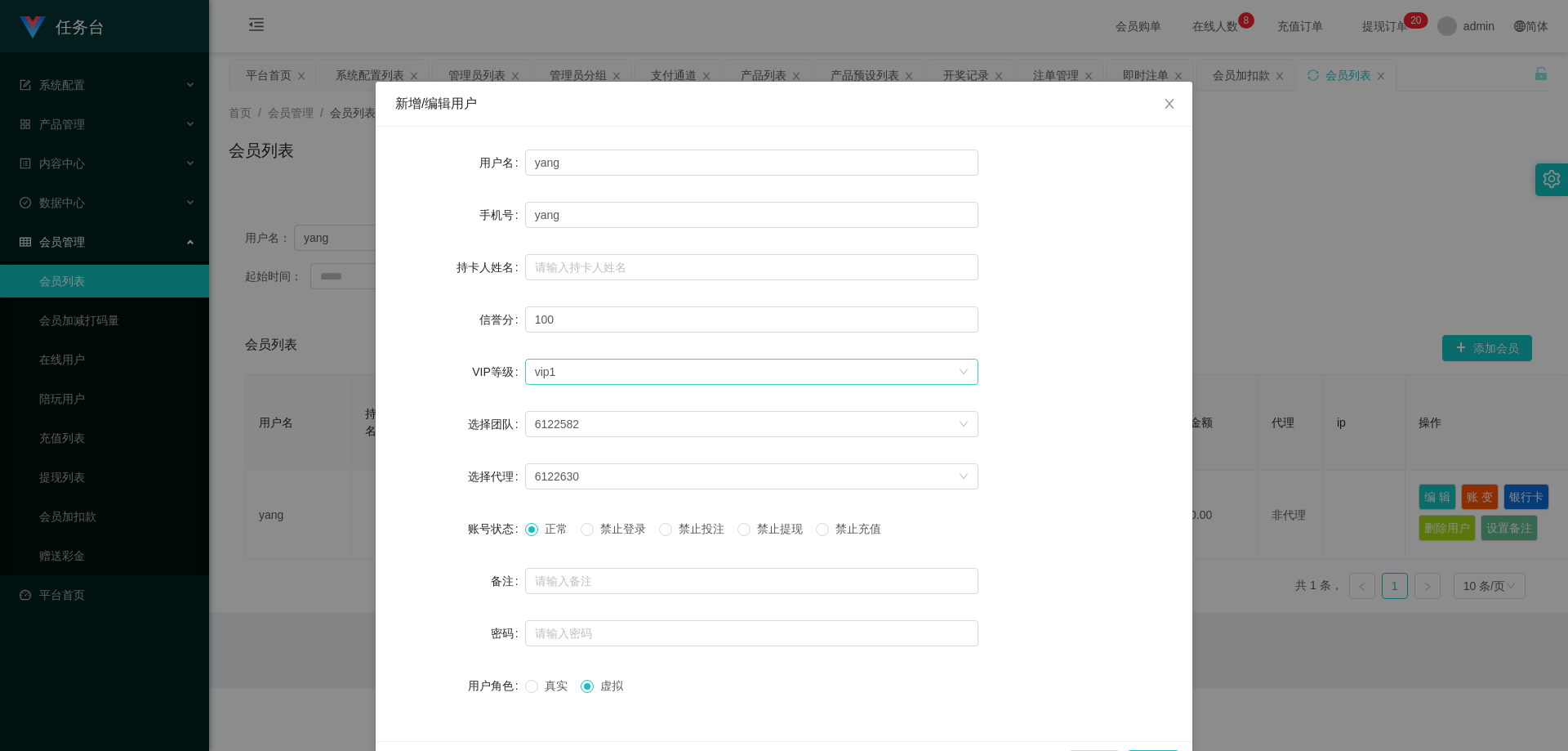
click at [420, 373] on div "选择VIP等级 vip1" at bounding box center [746, 371] width 423 height 24
click at [420, 375] on div "选择VIP等级 vip1" at bounding box center [746, 371] width 423 height 24
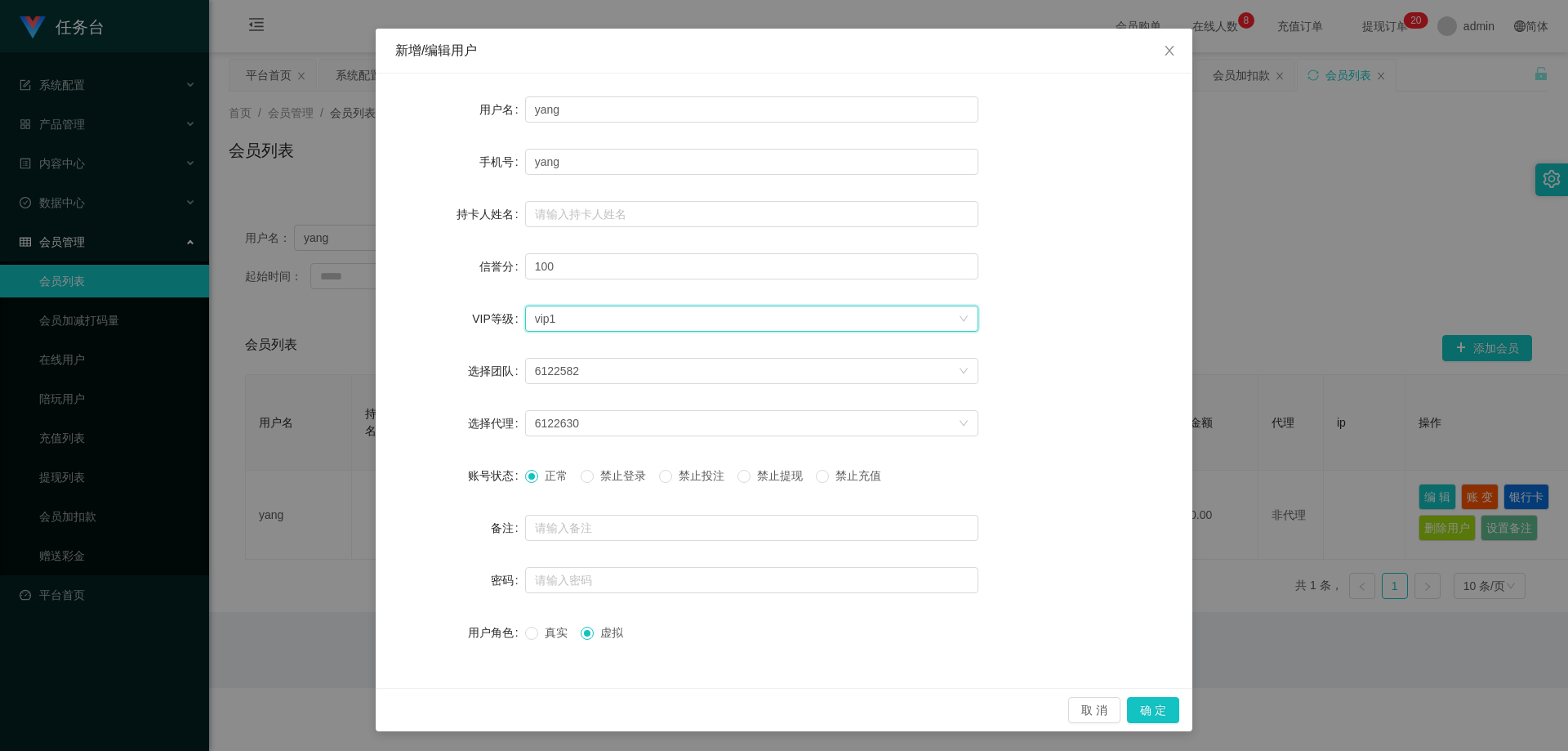
click at [420, 365] on div "新增/编辑用户 用户名 yang 手机号 yang 持卡人姓名 信誉分 100 VIP等级 选择VIP等级 vip1 选择团队 6122582 选择代理 61…" at bounding box center [784, 375] width 1568 height 751
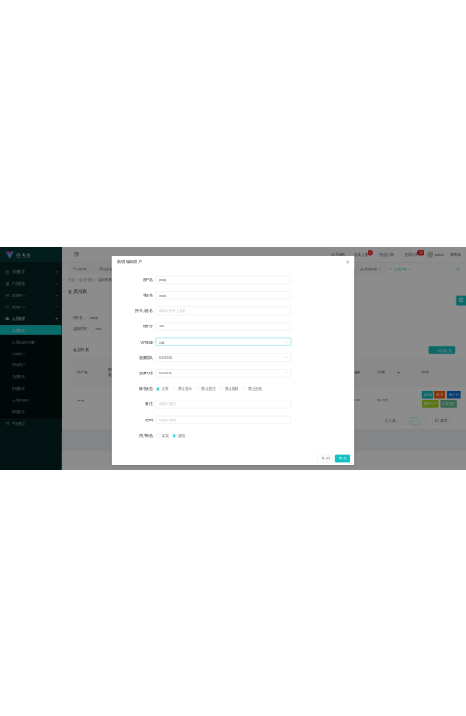
scroll to position [0, 0]
